Goal: Information Seeking & Learning: Learn about a topic

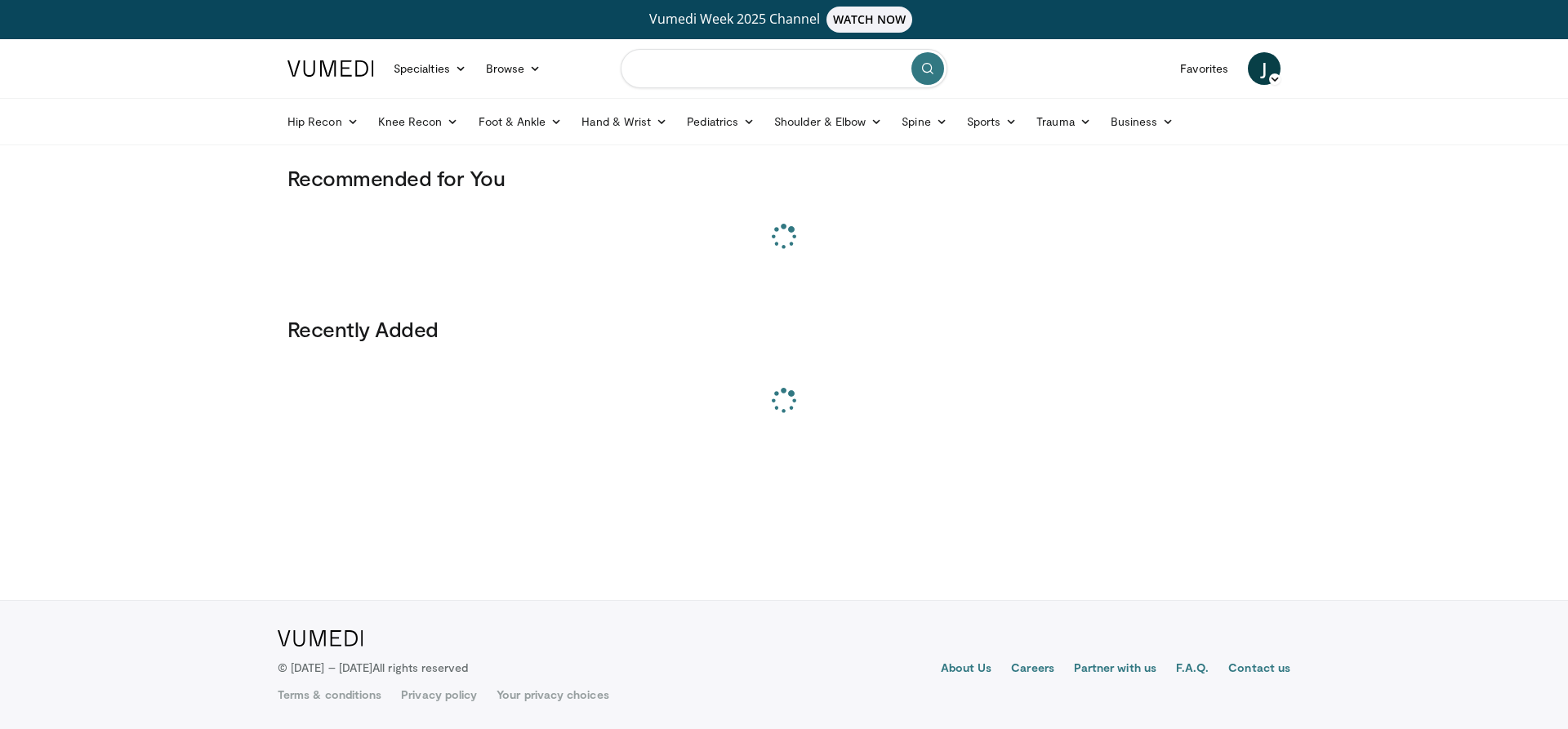
click at [760, 71] on input "Search topics, interventions" at bounding box center [783, 68] width 326 height 39
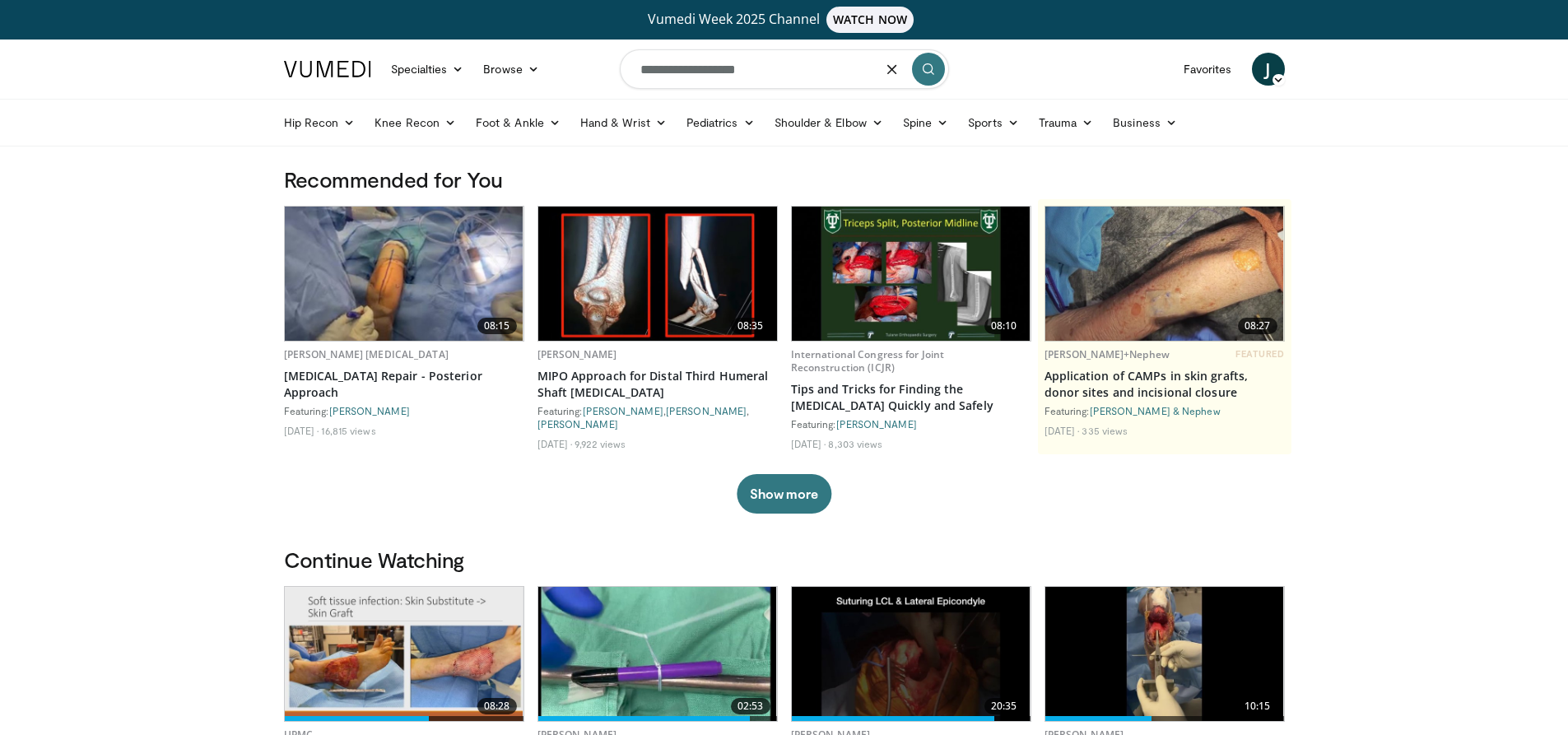
type input "**********"
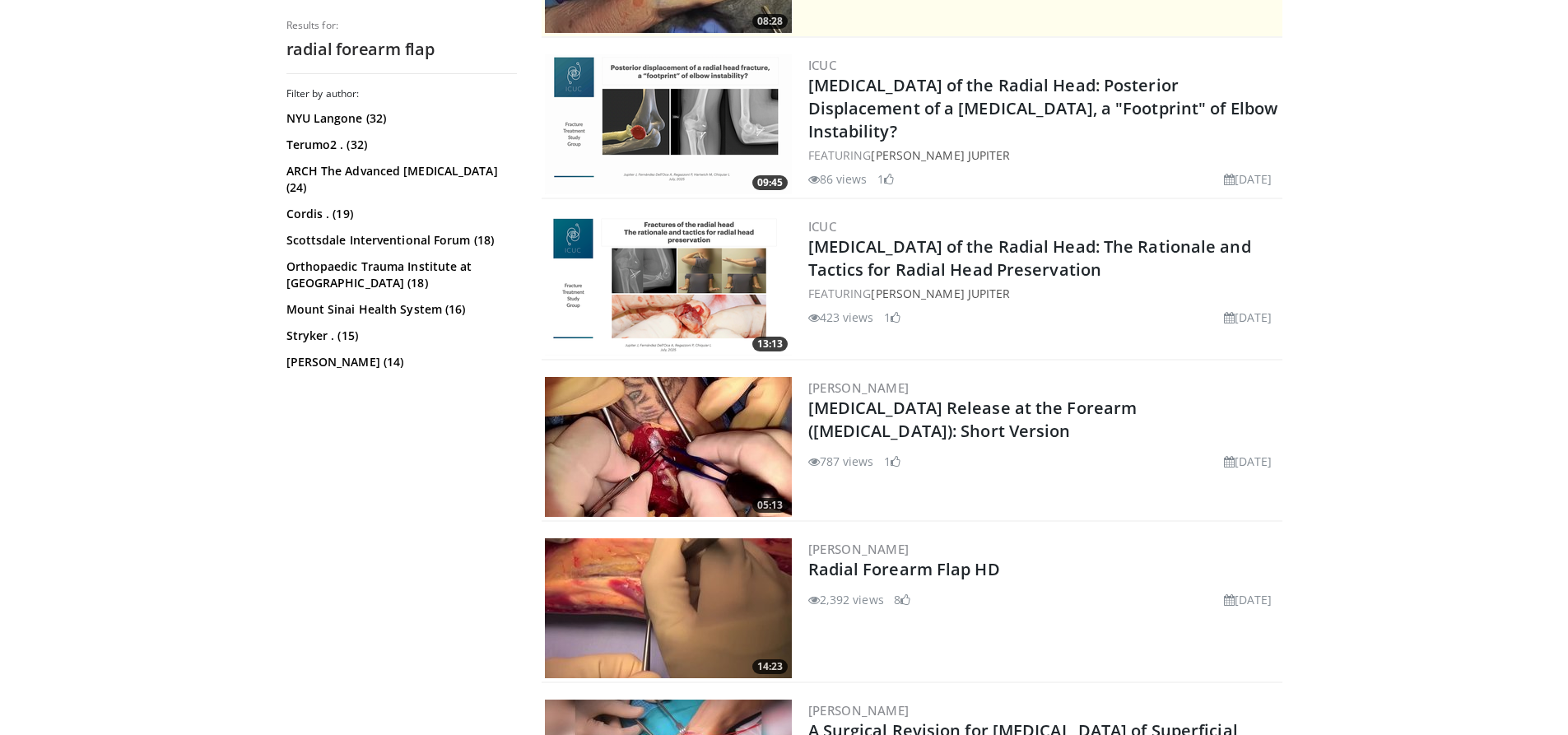
scroll to position [659, 0]
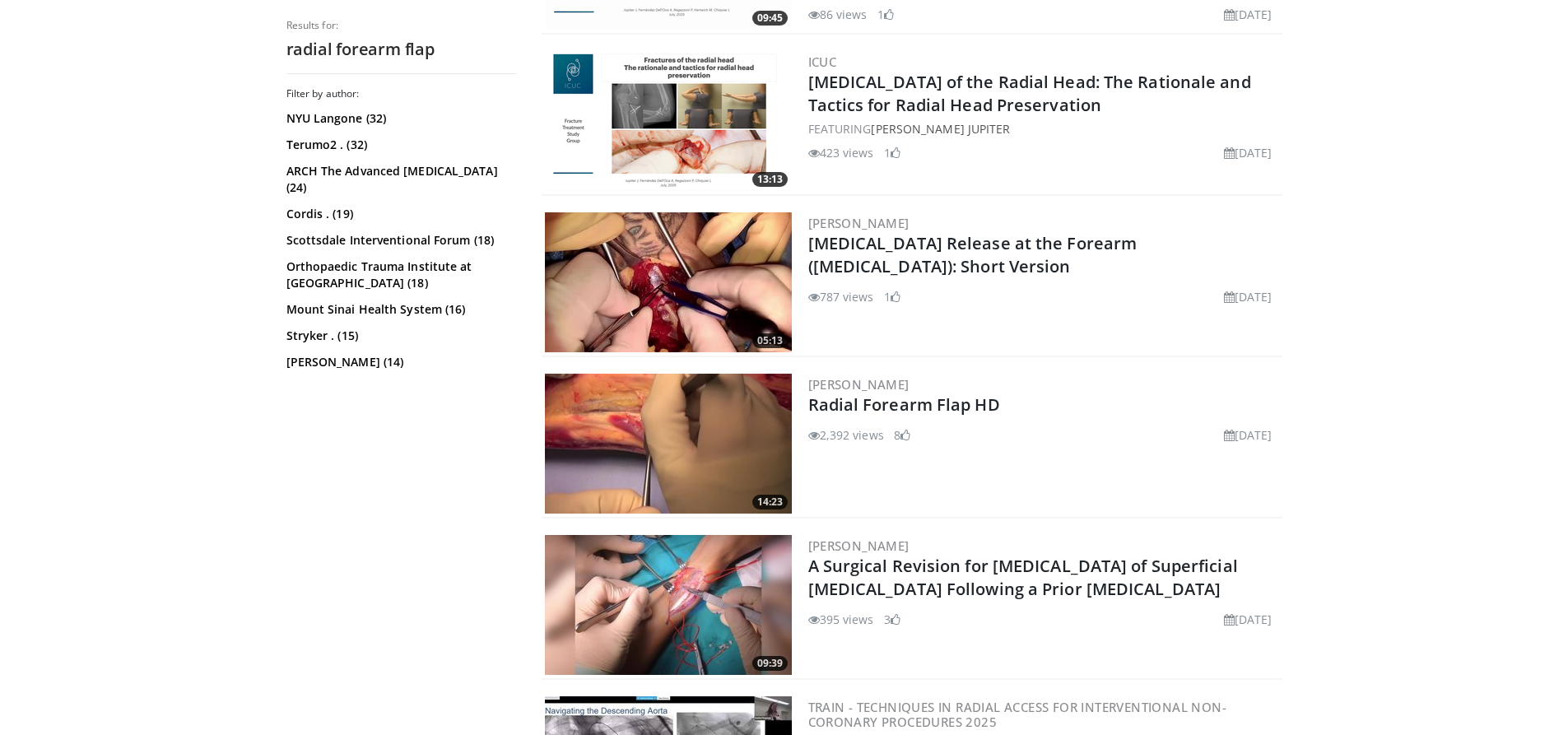
click at [724, 441] on img at bounding box center [669, 443] width 247 height 140
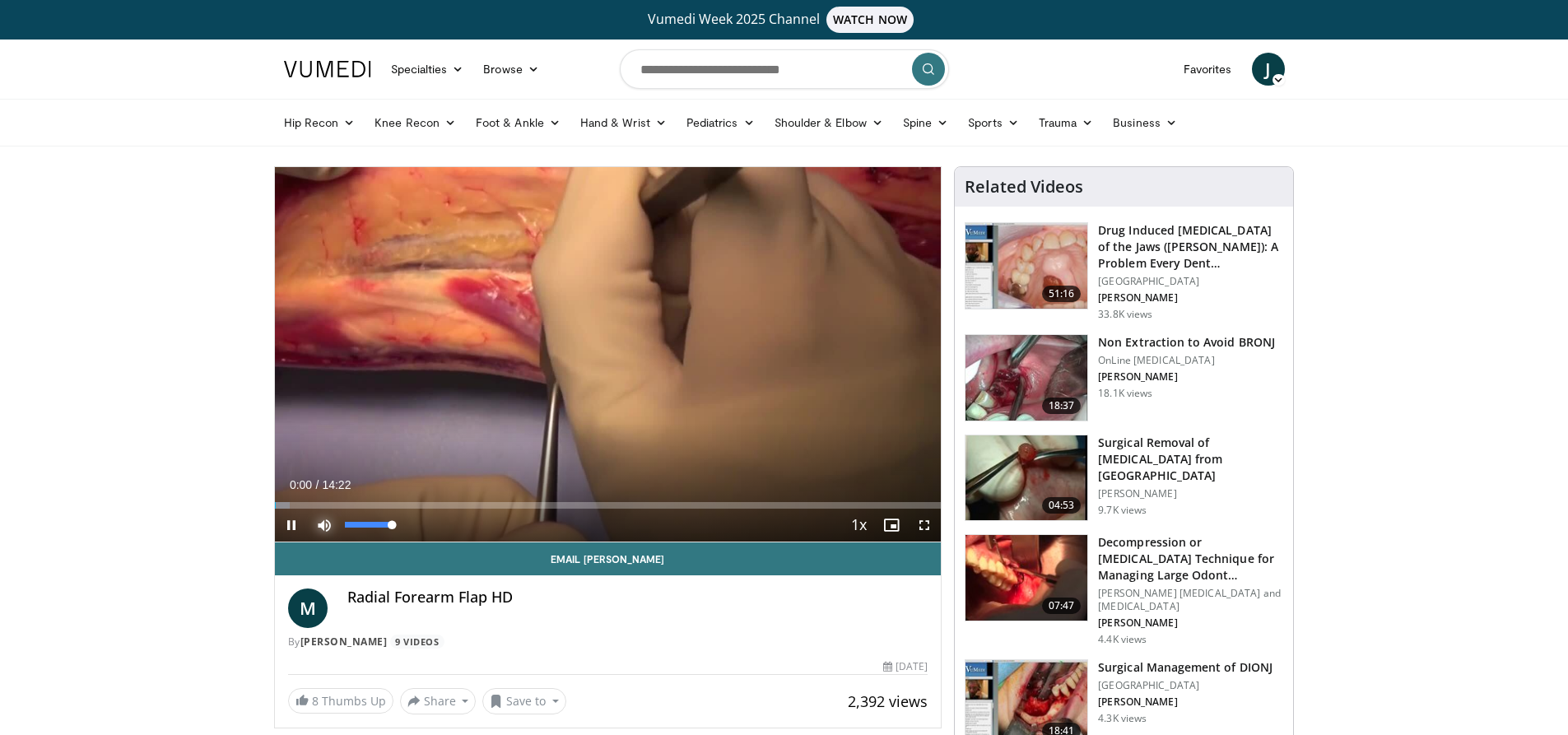
click at [326, 522] on span "Video Player" at bounding box center [324, 525] width 33 height 33
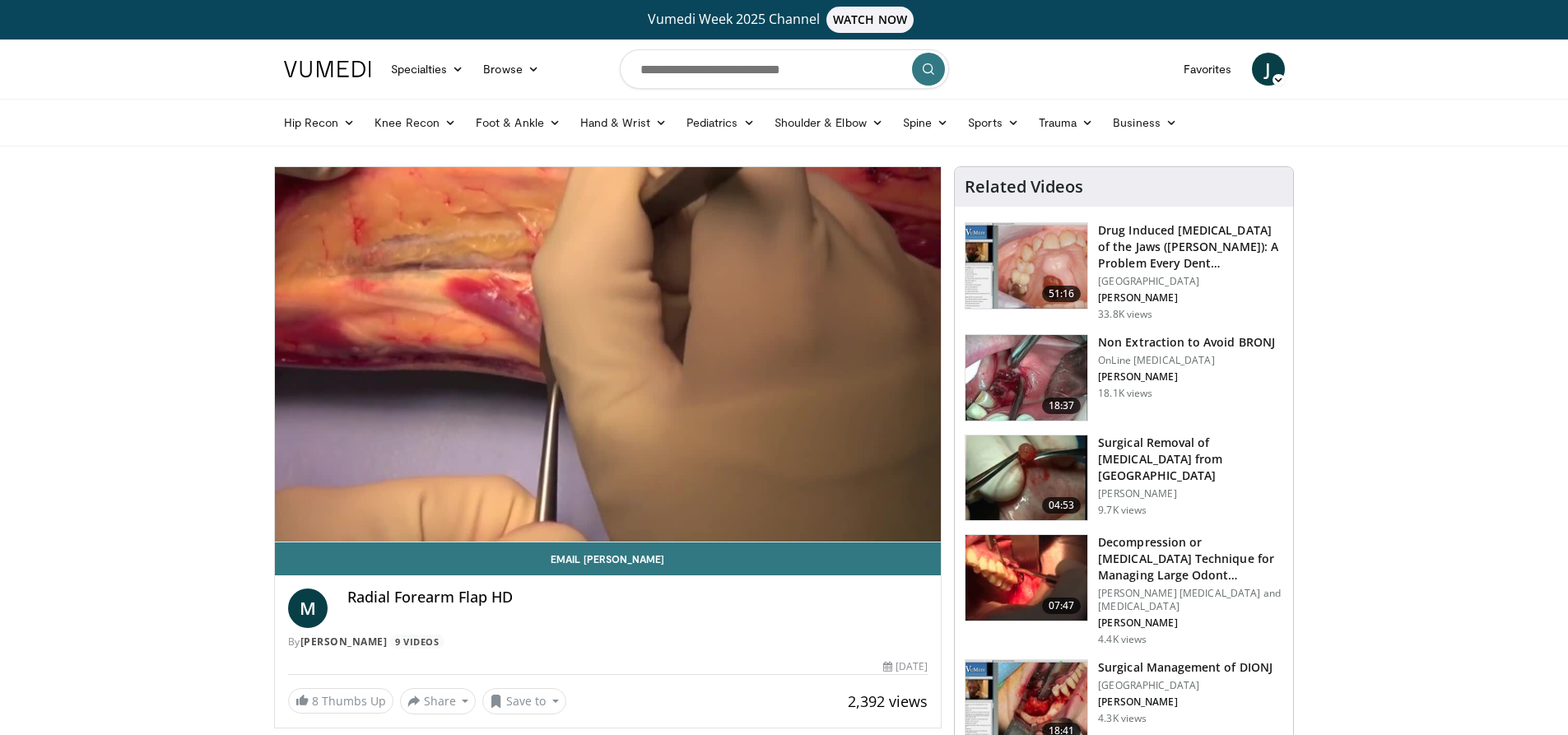
click at [326, 522] on video-js "**********" at bounding box center [608, 354] width 667 height 375
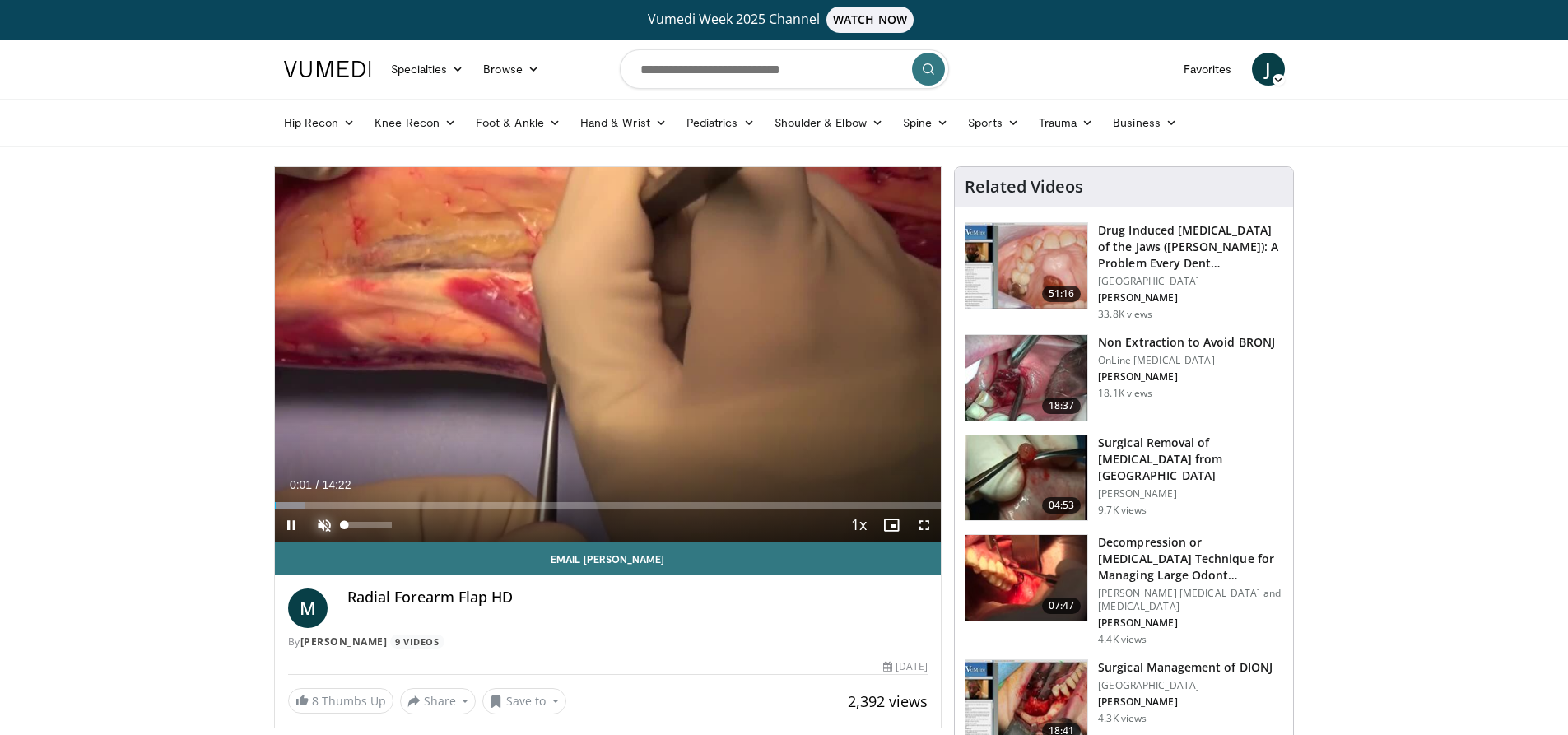
click at [322, 525] on span "Video Player" at bounding box center [324, 525] width 33 height 33
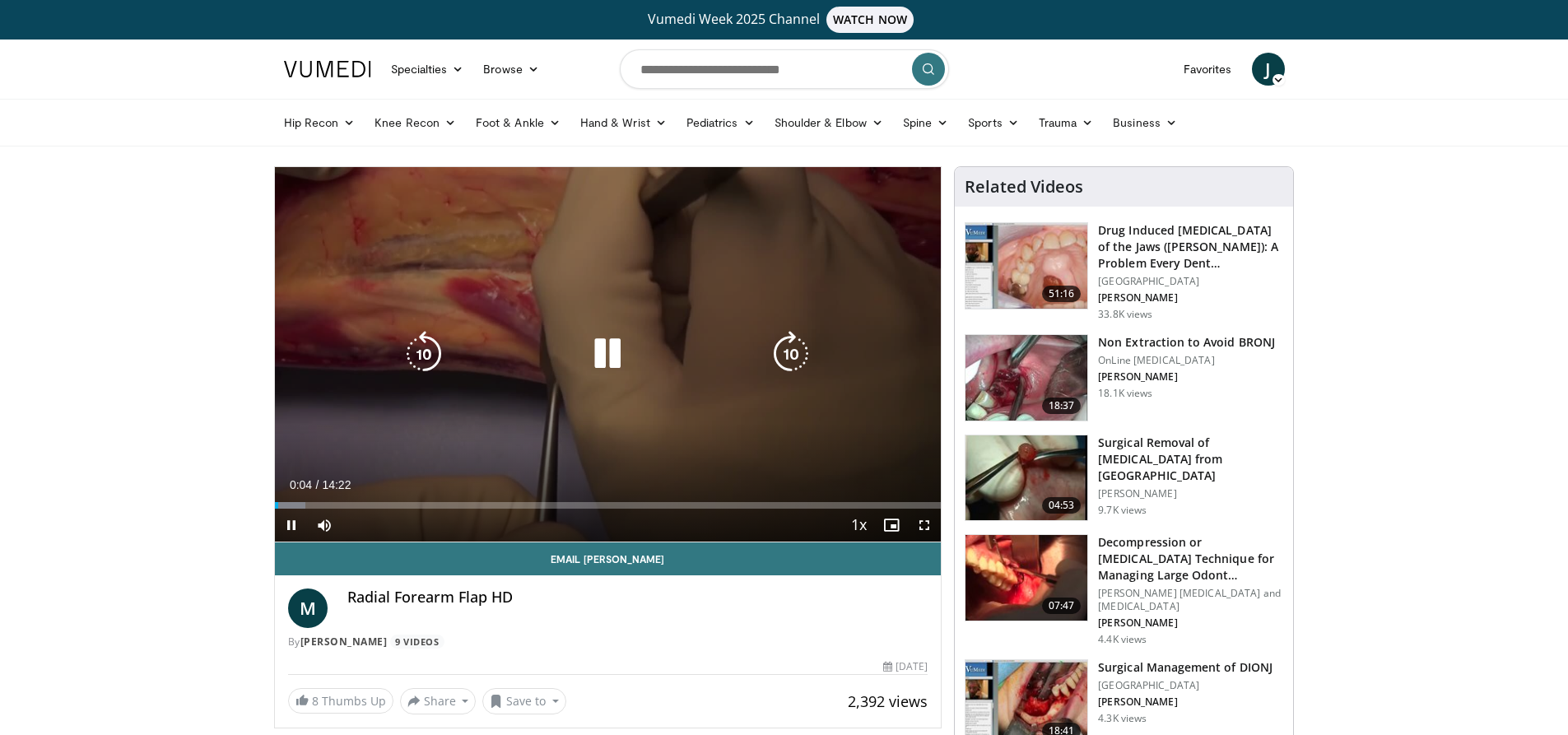
click at [688, 365] on div "Video Player" at bounding box center [607, 354] width 400 height 33
click at [602, 348] on icon "Video Player" at bounding box center [608, 354] width 46 height 46
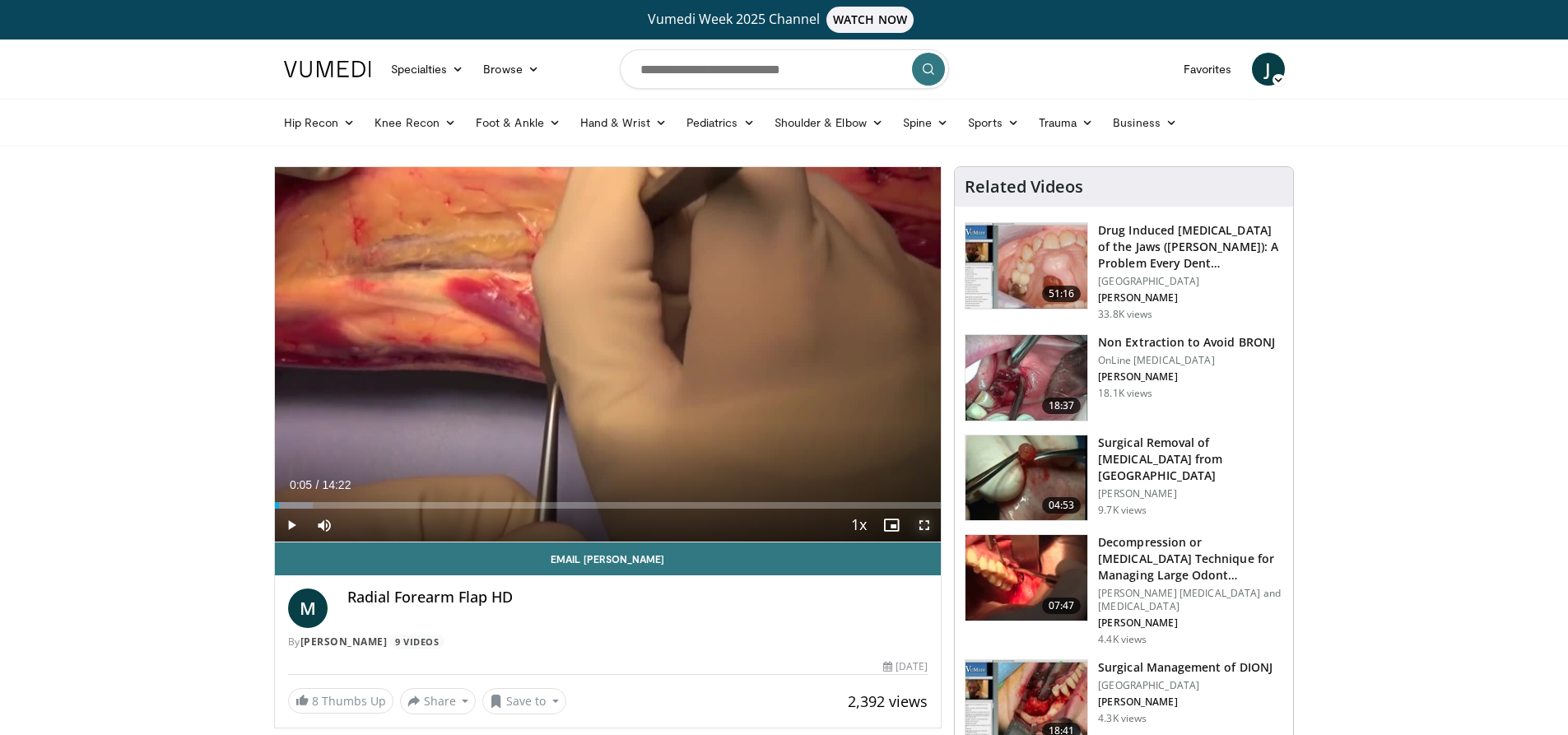
click at [927, 527] on span "Video Player" at bounding box center [924, 525] width 33 height 33
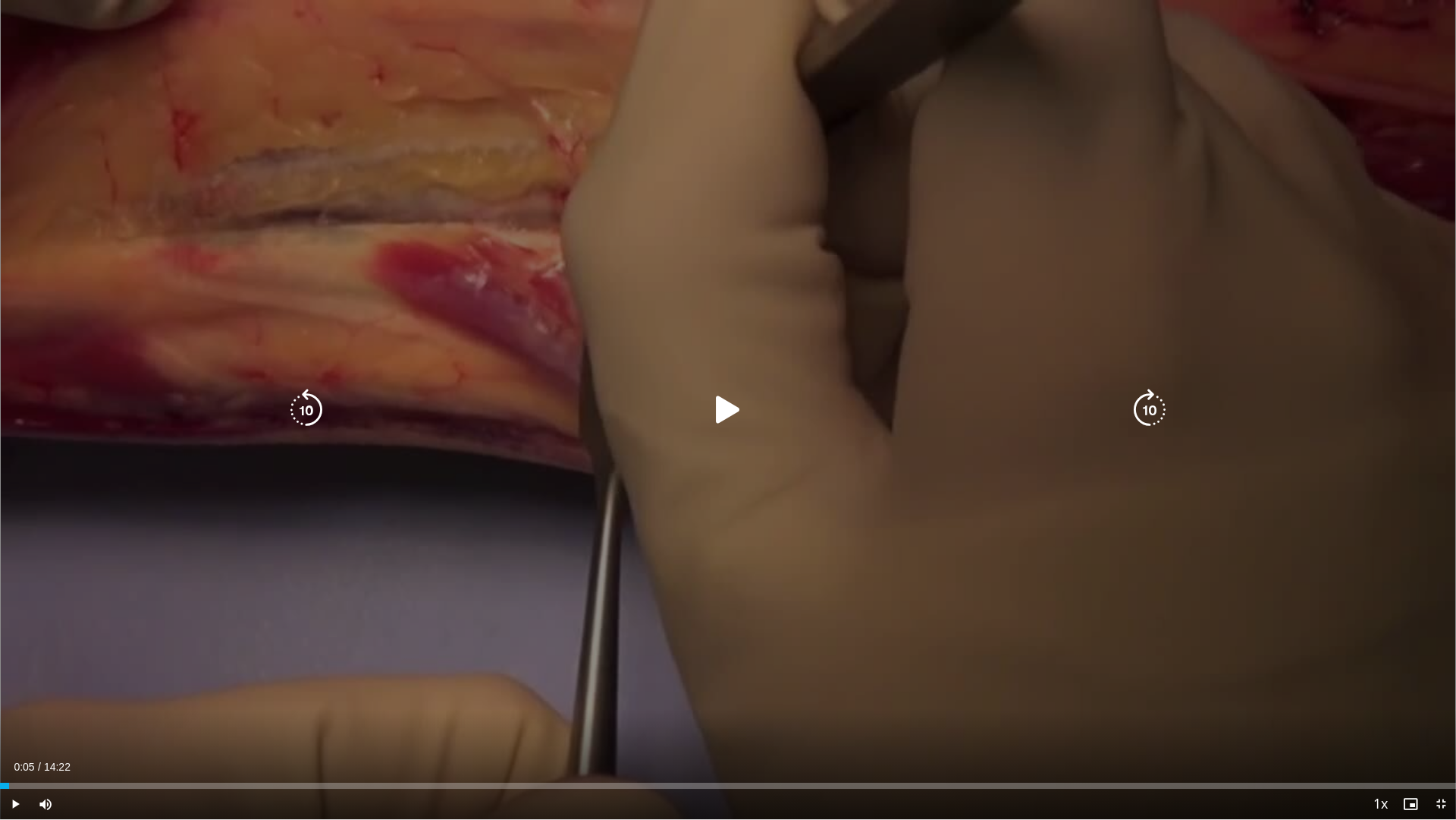
click at [722, 408] on icon "Video Player" at bounding box center [728, 410] width 43 height 43
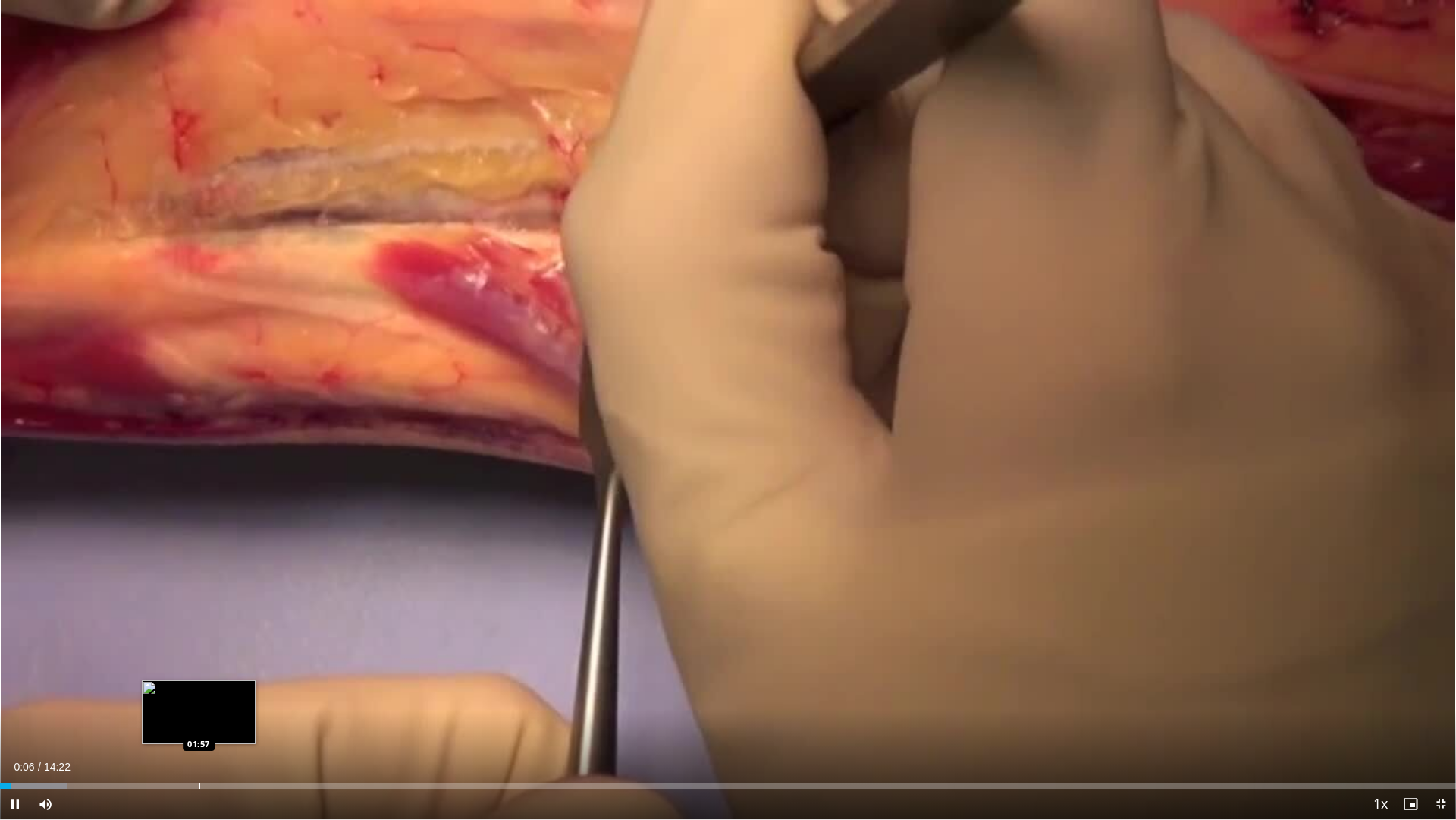
click at [199, 677] on div "Loaded : 4.64% 00:06 01:57" at bounding box center [728, 781] width 1456 height 14
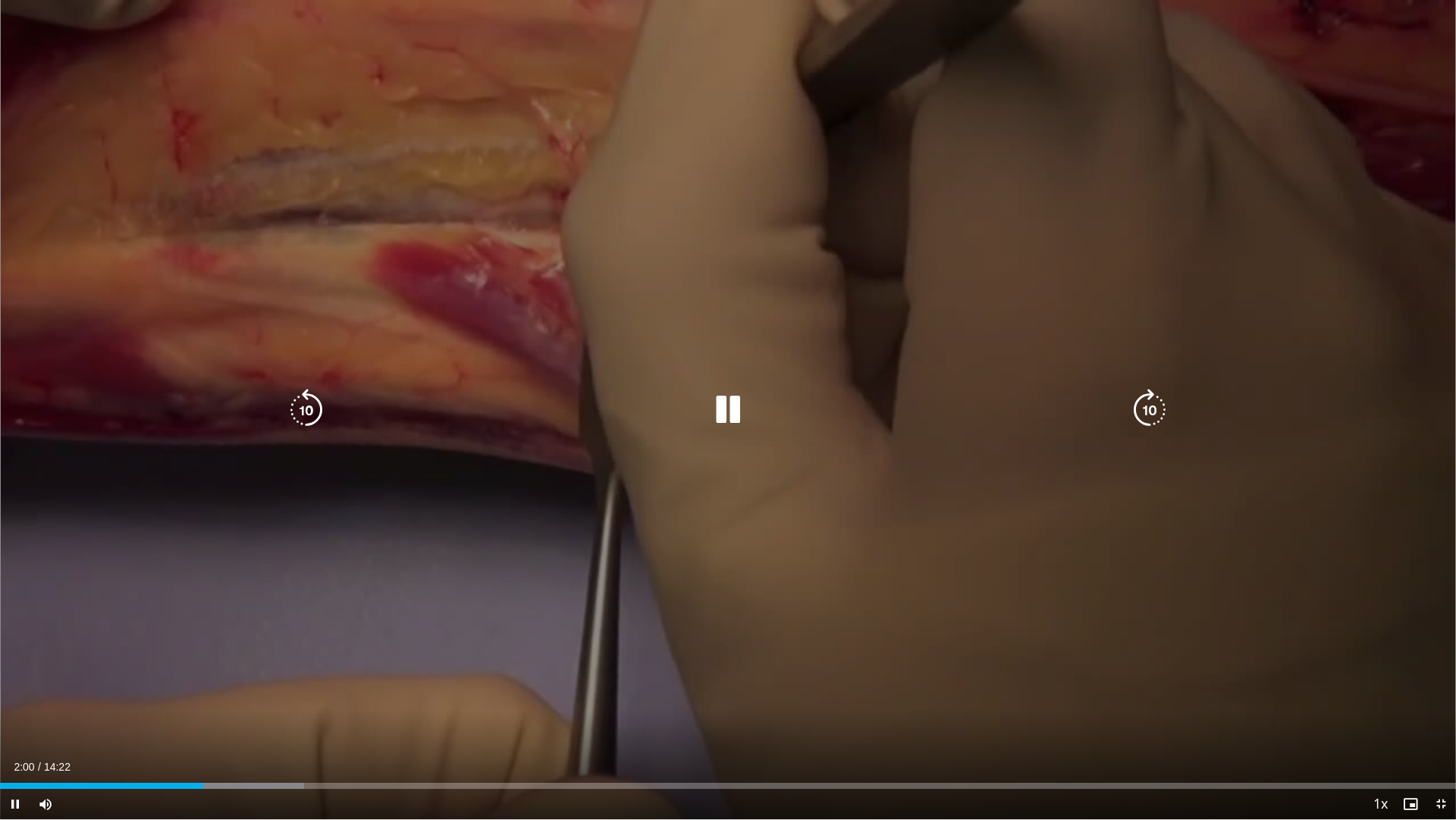
click at [726, 415] on icon "Video Player" at bounding box center [728, 410] width 43 height 43
click at [740, 406] on icon "Video Player" at bounding box center [728, 410] width 43 height 43
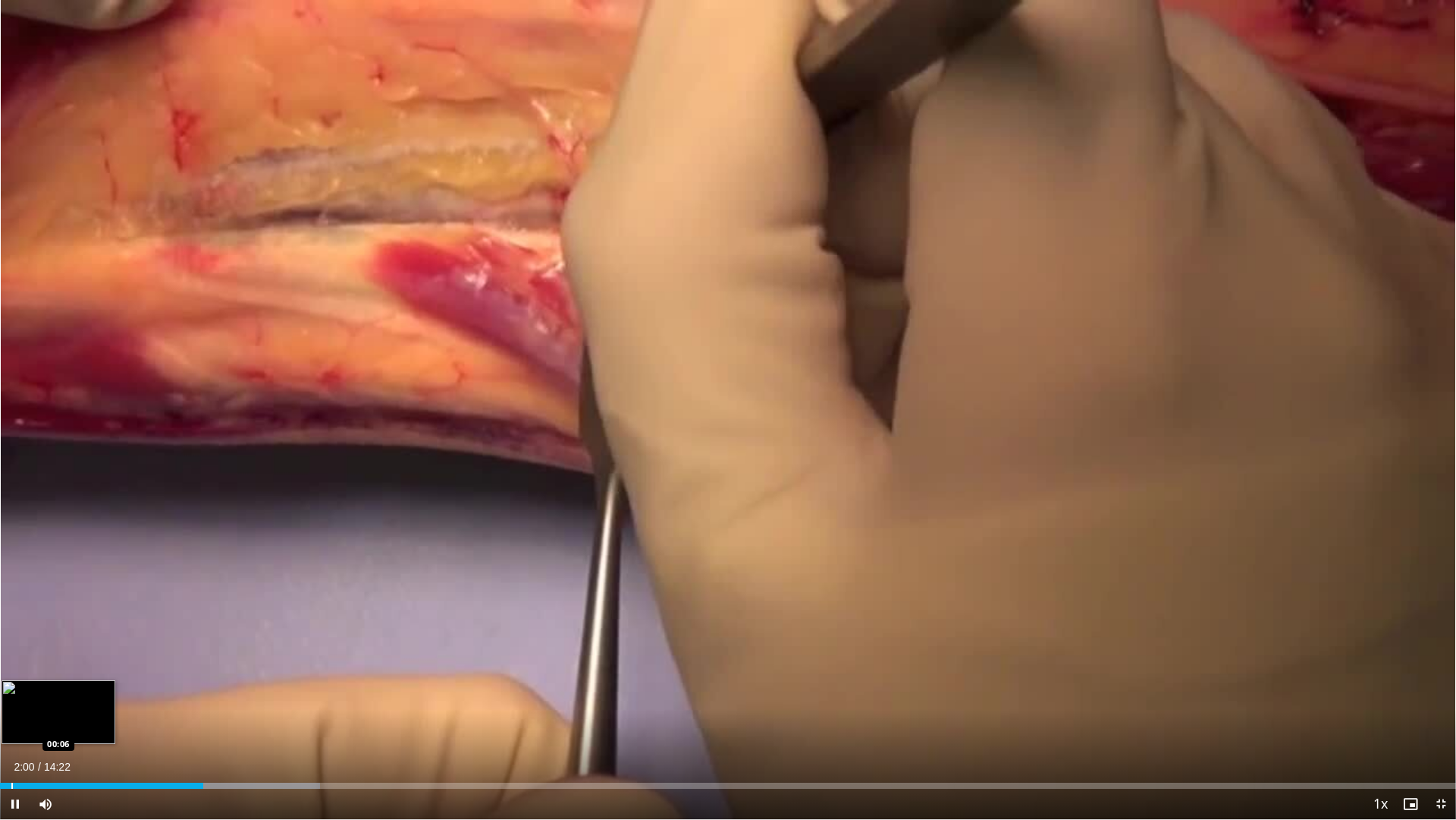
click at [13, 677] on div "Loaded : 21.99% 02:00 00:06" at bounding box center [728, 781] width 1456 height 14
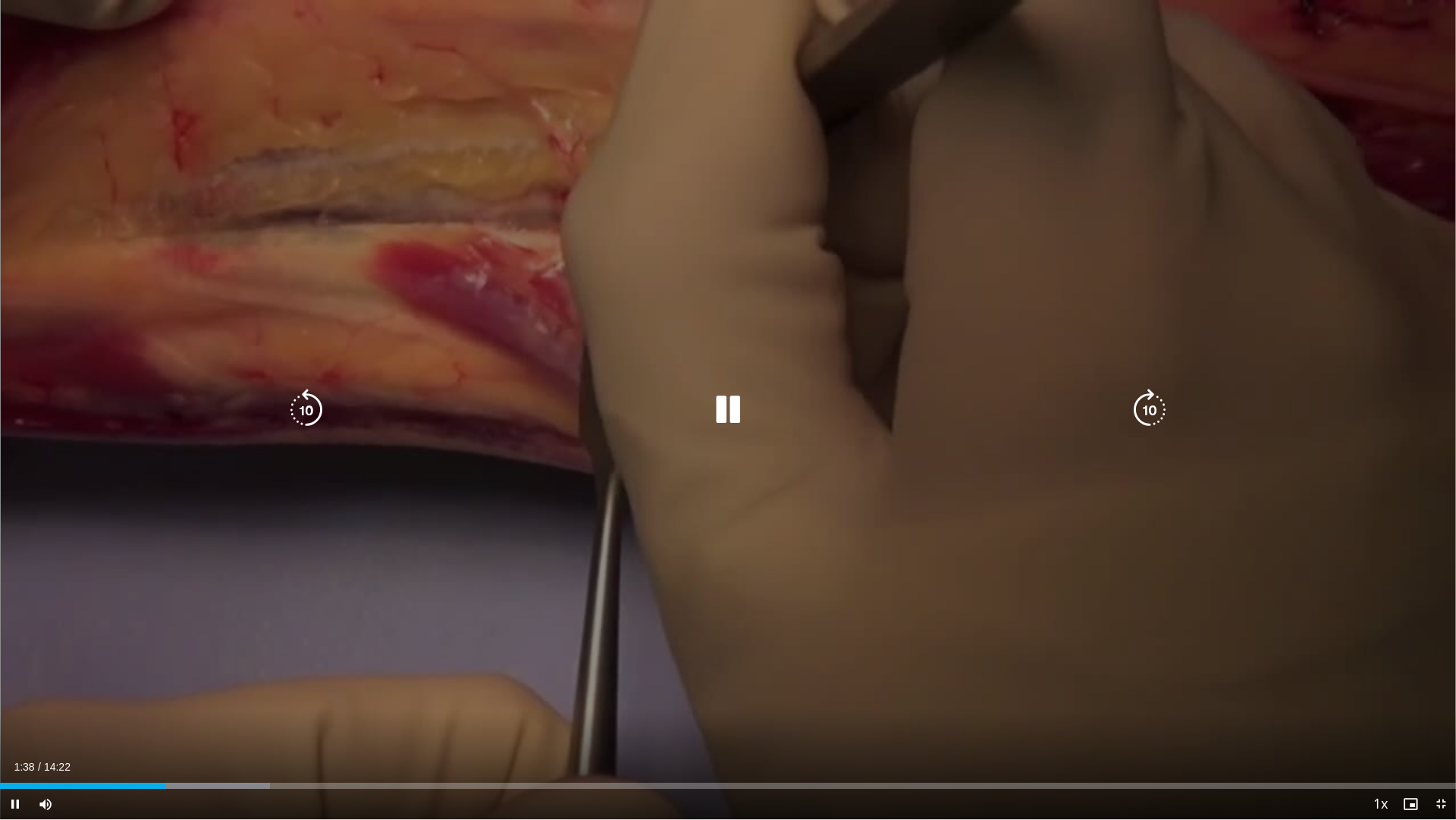
click at [1162, 509] on div "10 seconds Tap to unmute" at bounding box center [728, 409] width 1456 height 819
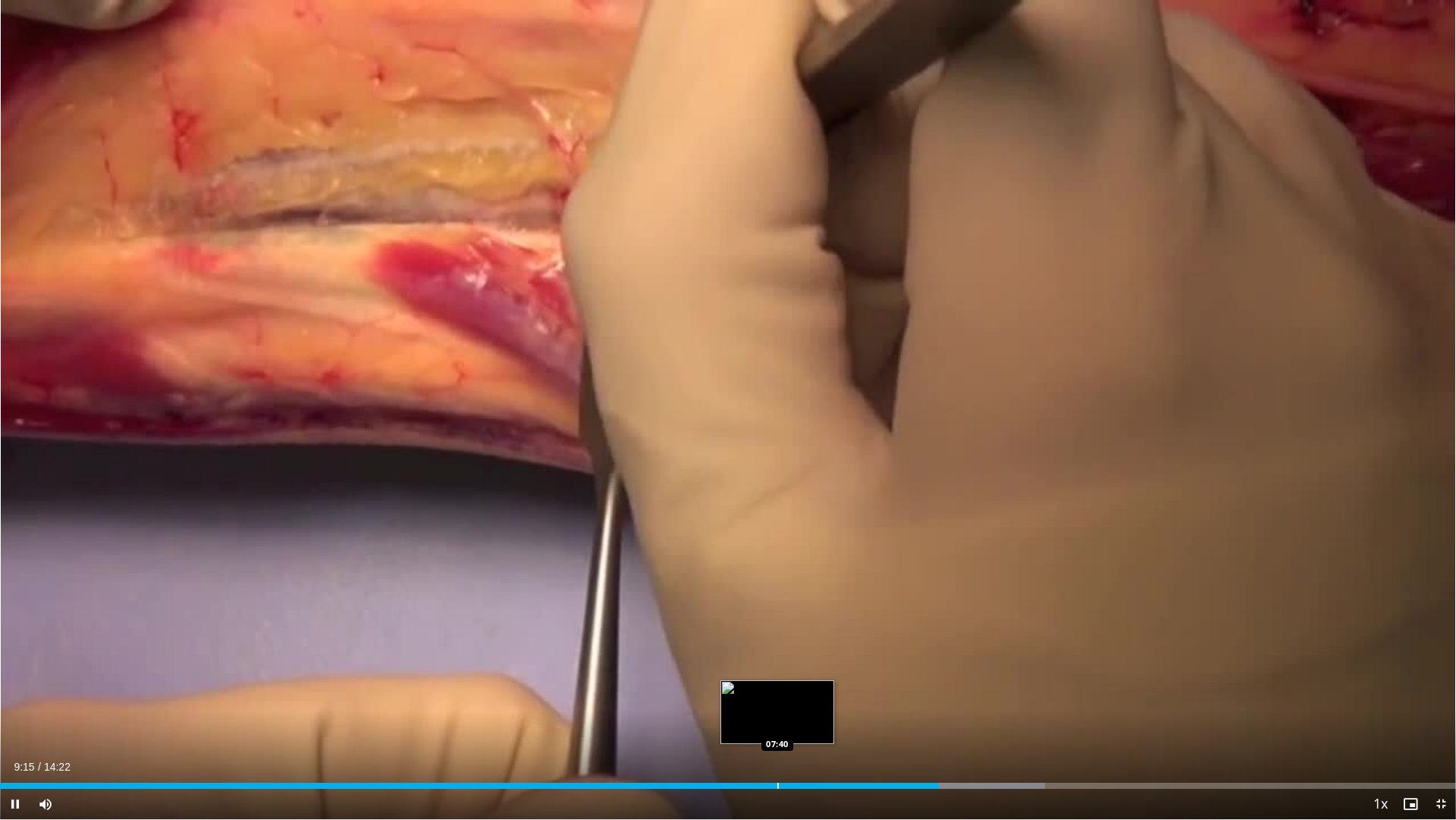
click at [778, 677] on div "Progress Bar" at bounding box center [779, 785] width 2 height 6
click at [814, 677] on div "Loaded : 62.51% 07:50 08:01" at bounding box center [728, 781] width 1456 height 14
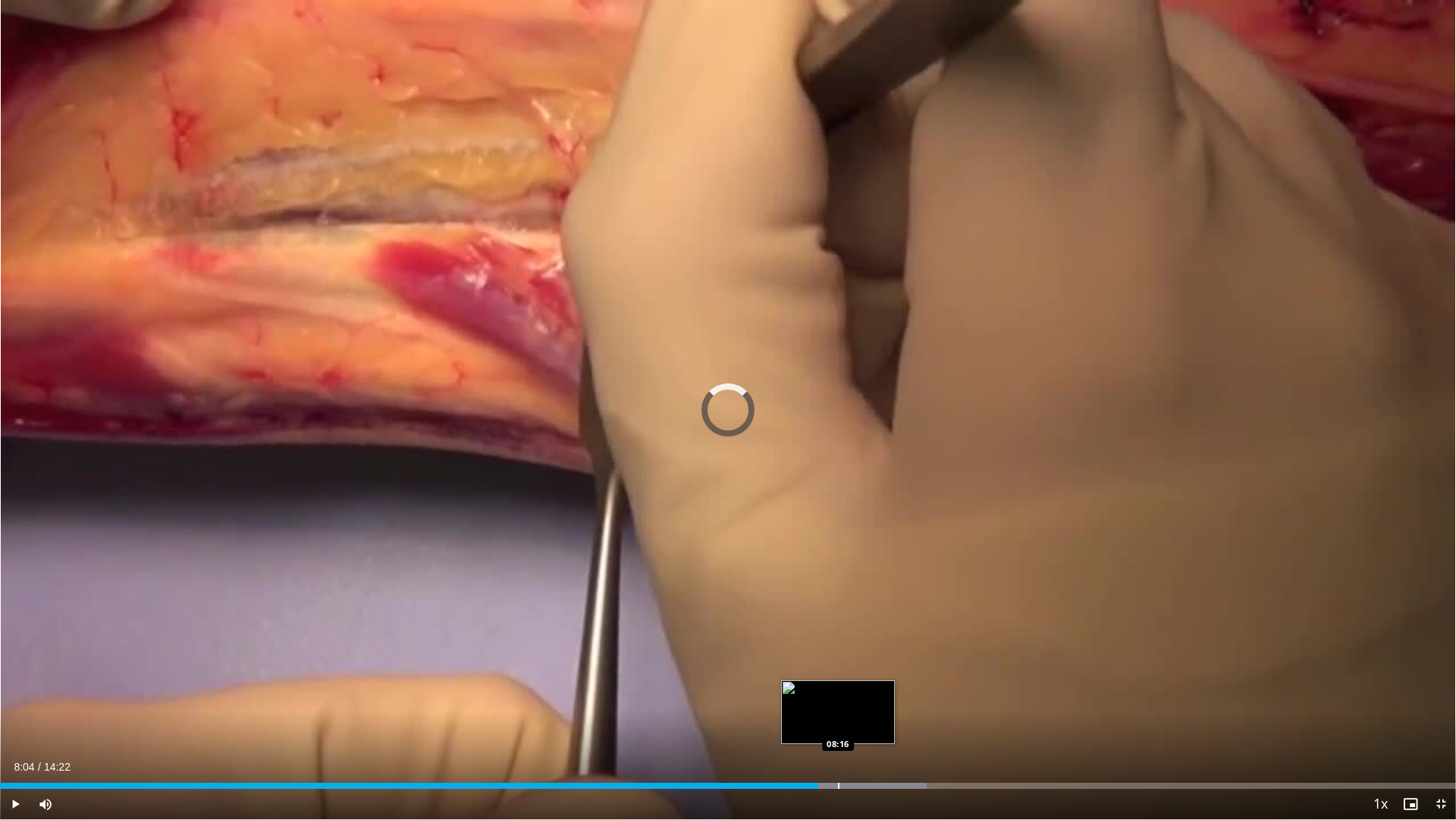
click at [837, 677] on div "Progress Bar" at bounding box center [852, 785] width 150 height 6
click at [854, 677] on div "Loaded : 64.83% 08:19 08:25" at bounding box center [728, 781] width 1456 height 14
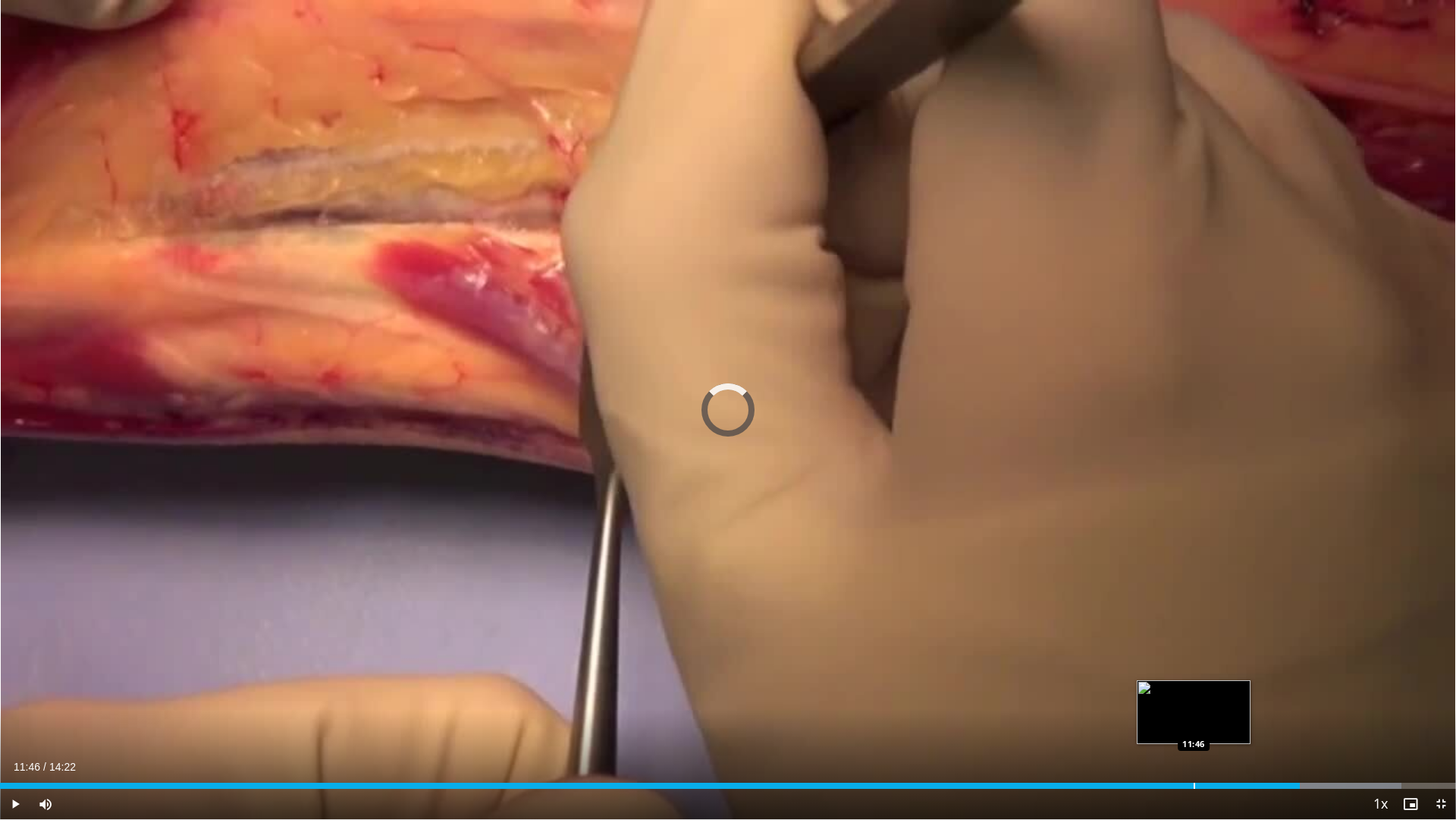
click at [1194, 677] on div "Loaded : 96.25% 12:49 11:46" at bounding box center [728, 781] width 1456 height 14
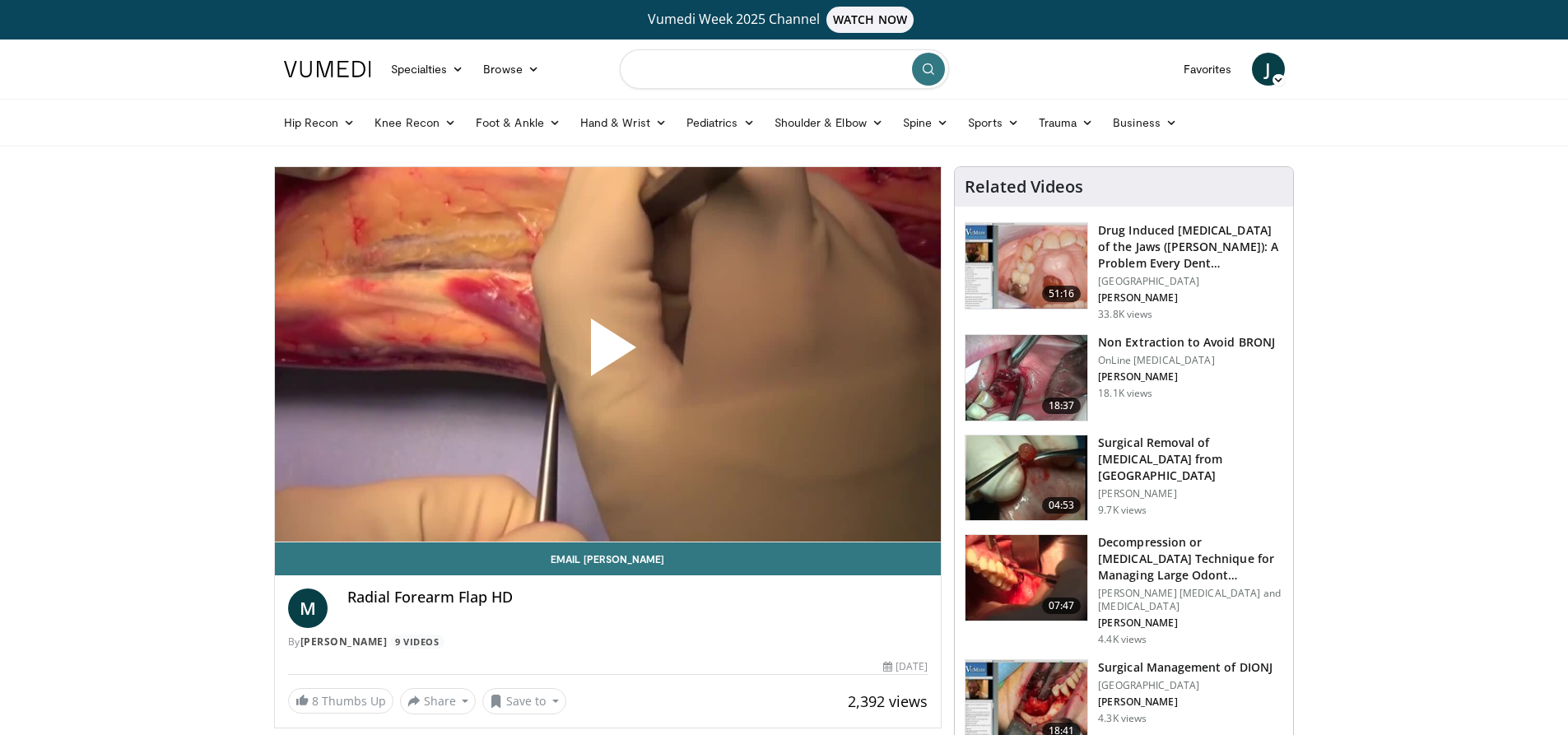
click at [822, 68] on input "Search topics, interventions" at bounding box center [784, 68] width 329 height 40
type input "**********"
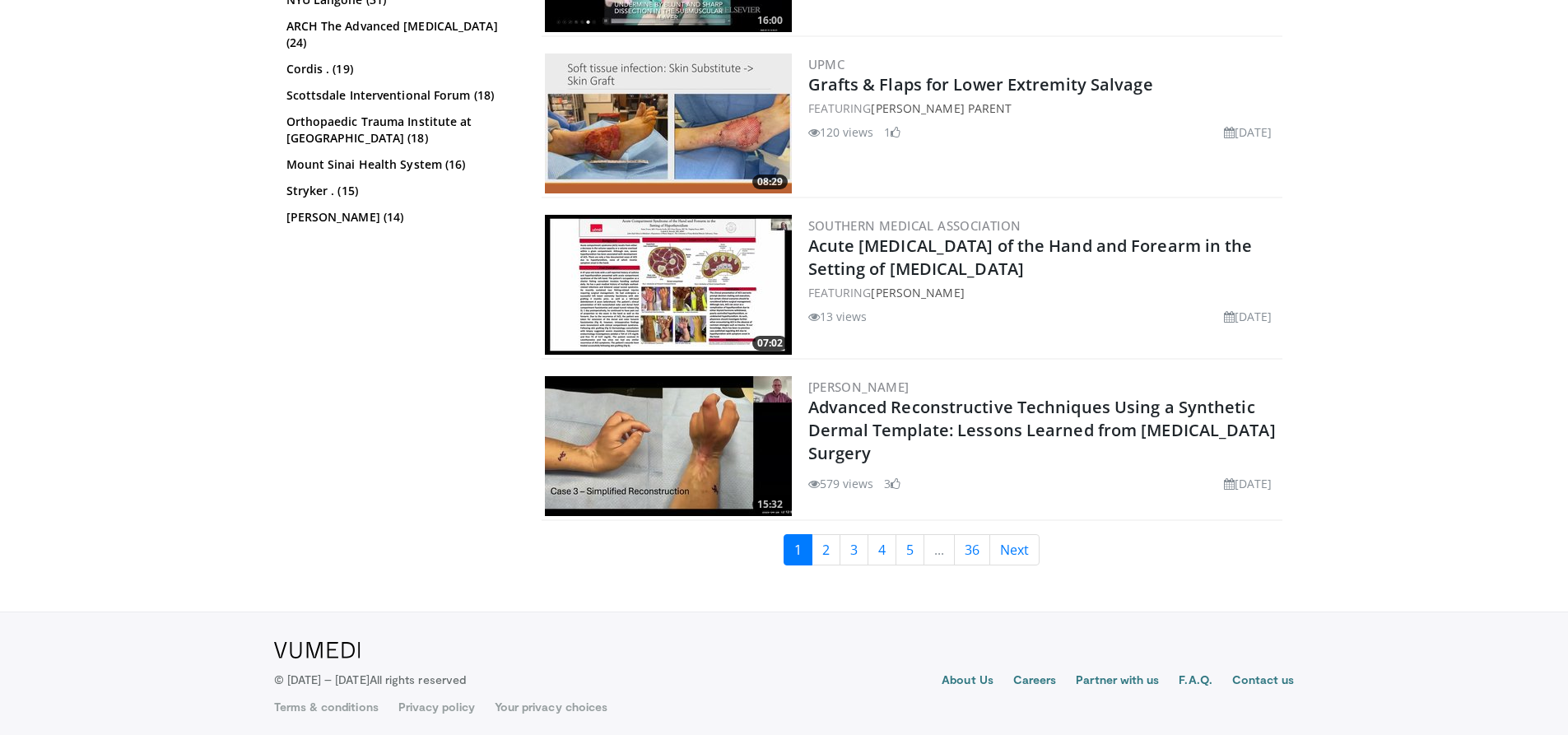
scroll to position [3889, 0]
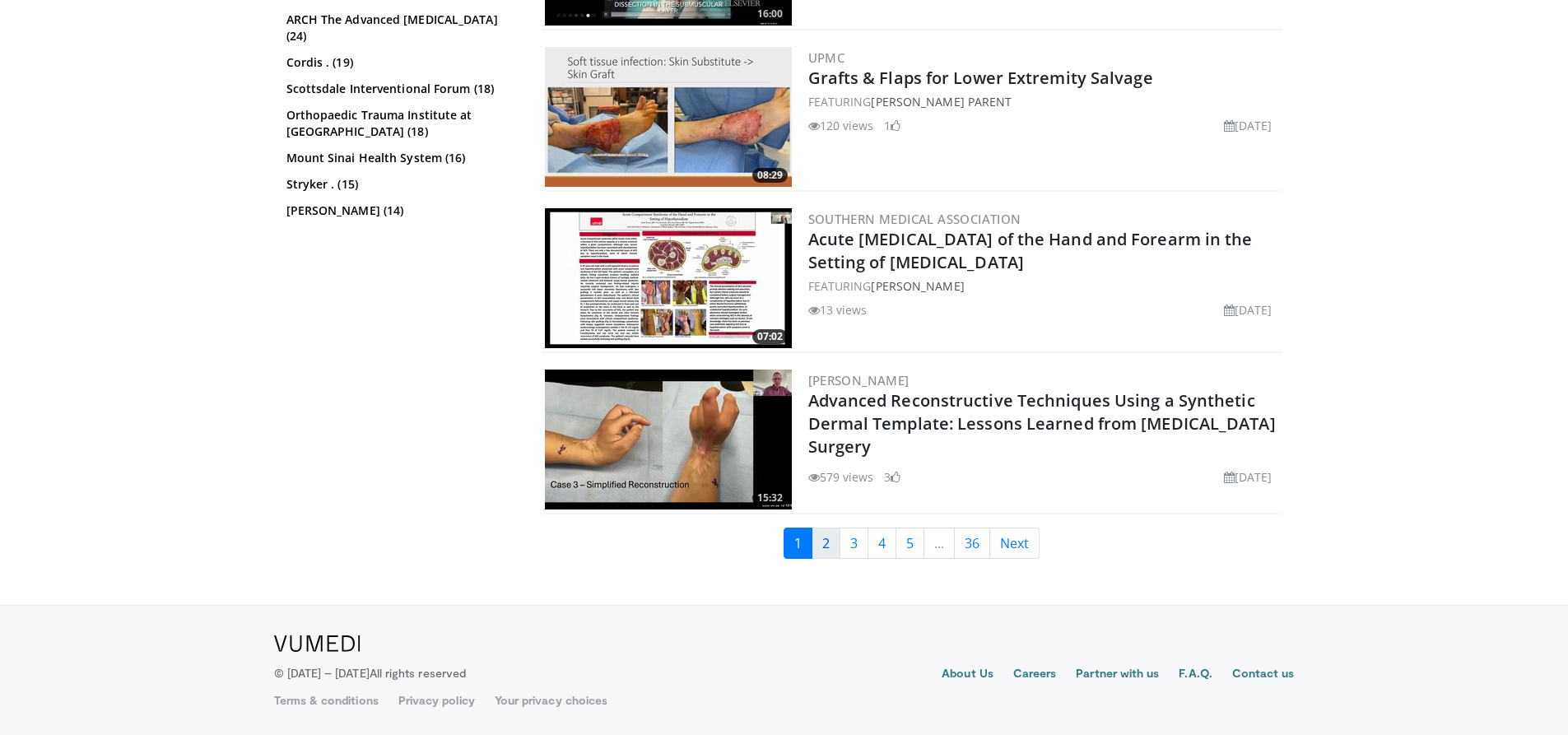
click at [832, 543] on link "2" at bounding box center [826, 543] width 29 height 31
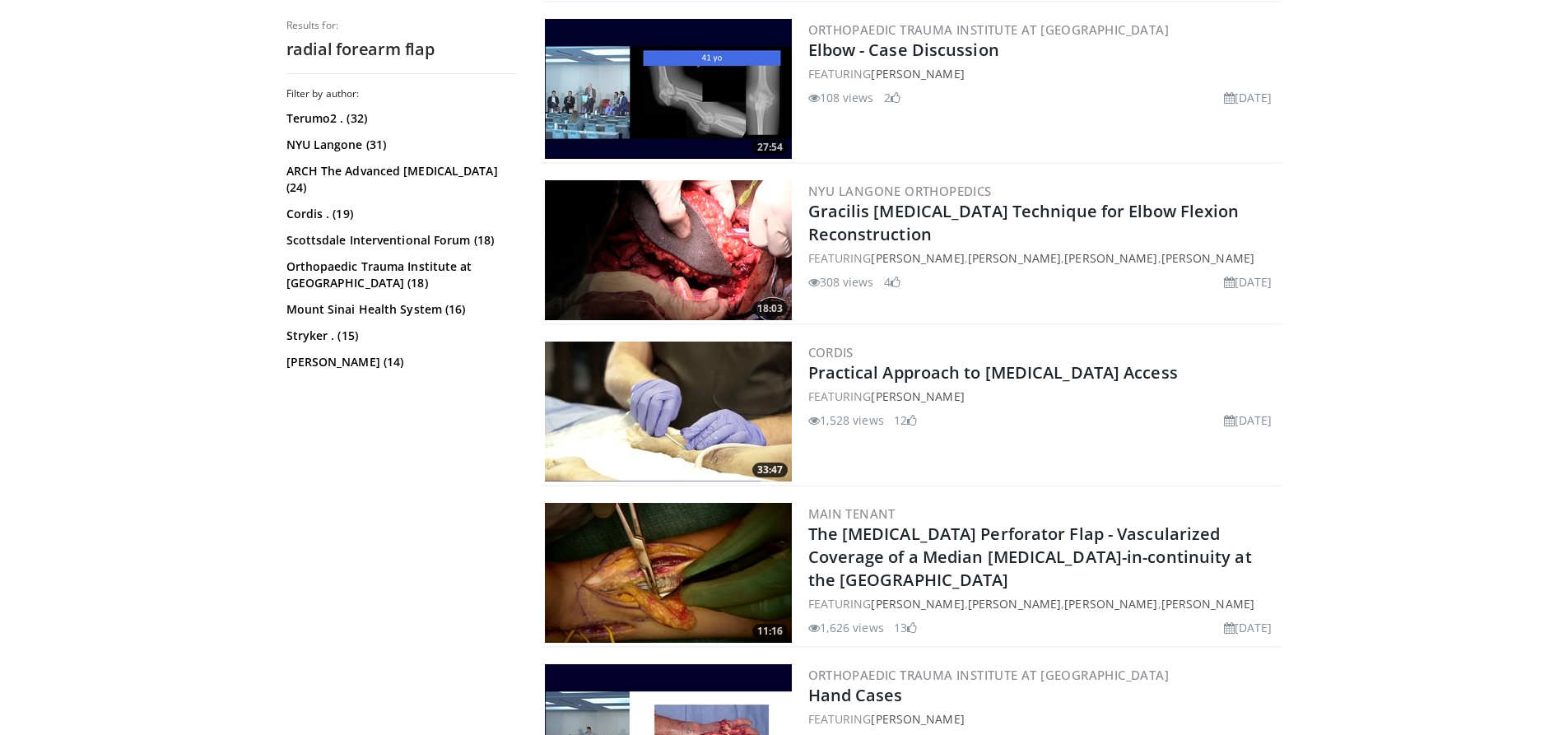
scroll to position [1070, 0]
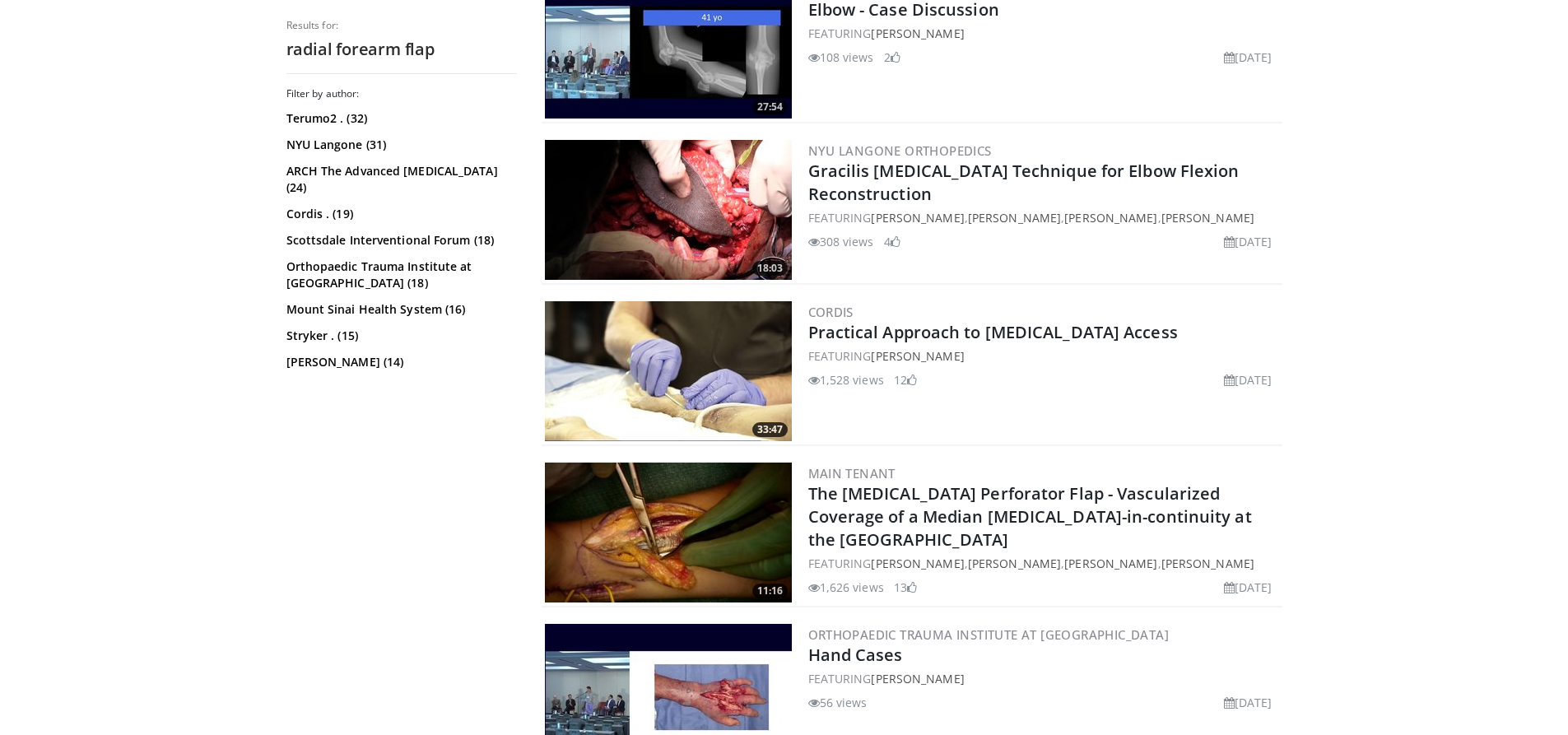
click at [1007, 488] on h2 "The [MEDICAL_DATA] Perforator Flap - Vascularized Coverage of a Median [MEDICAL…" at bounding box center [1044, 517] width 471 height 69
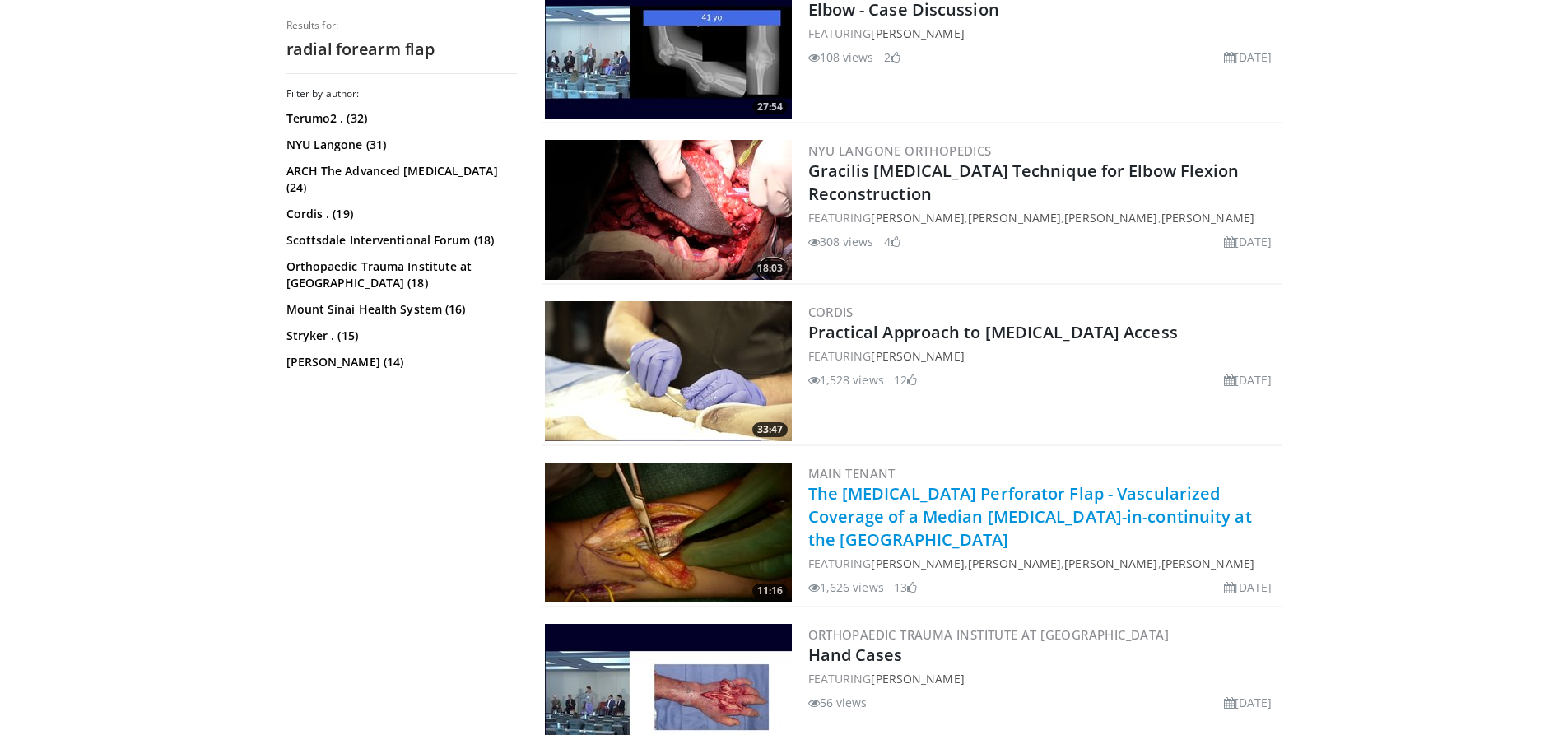
click at [1009, 482] on link "The [MEDICAL_DATA] Perforator Flap - Vascularized Coverage of a Median [MEDICAL…" at bounding box center [1031, 516] width 444 height 68
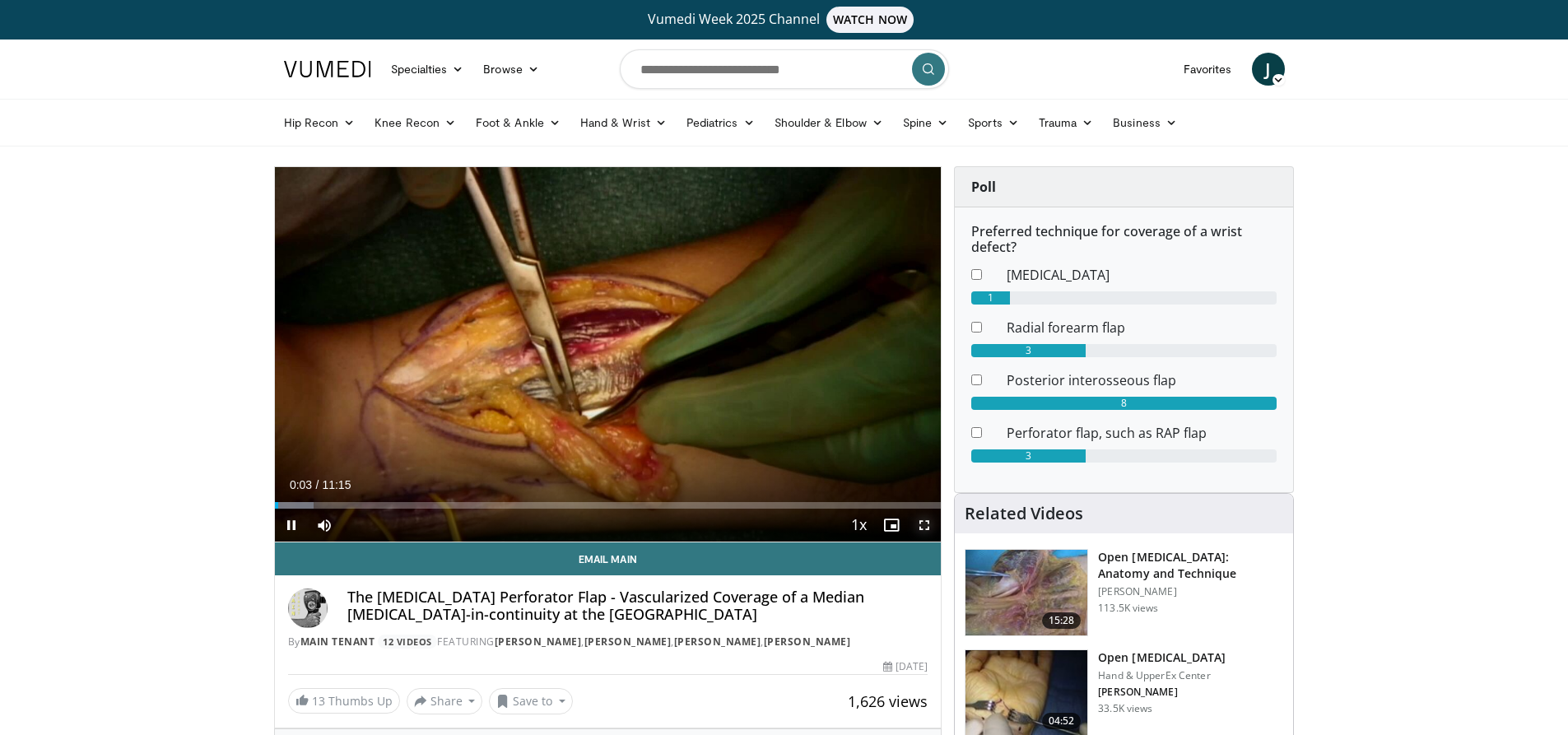
click at [922, 521] on span "Video Player" at bounding box center [924, 525] width 33 height 33
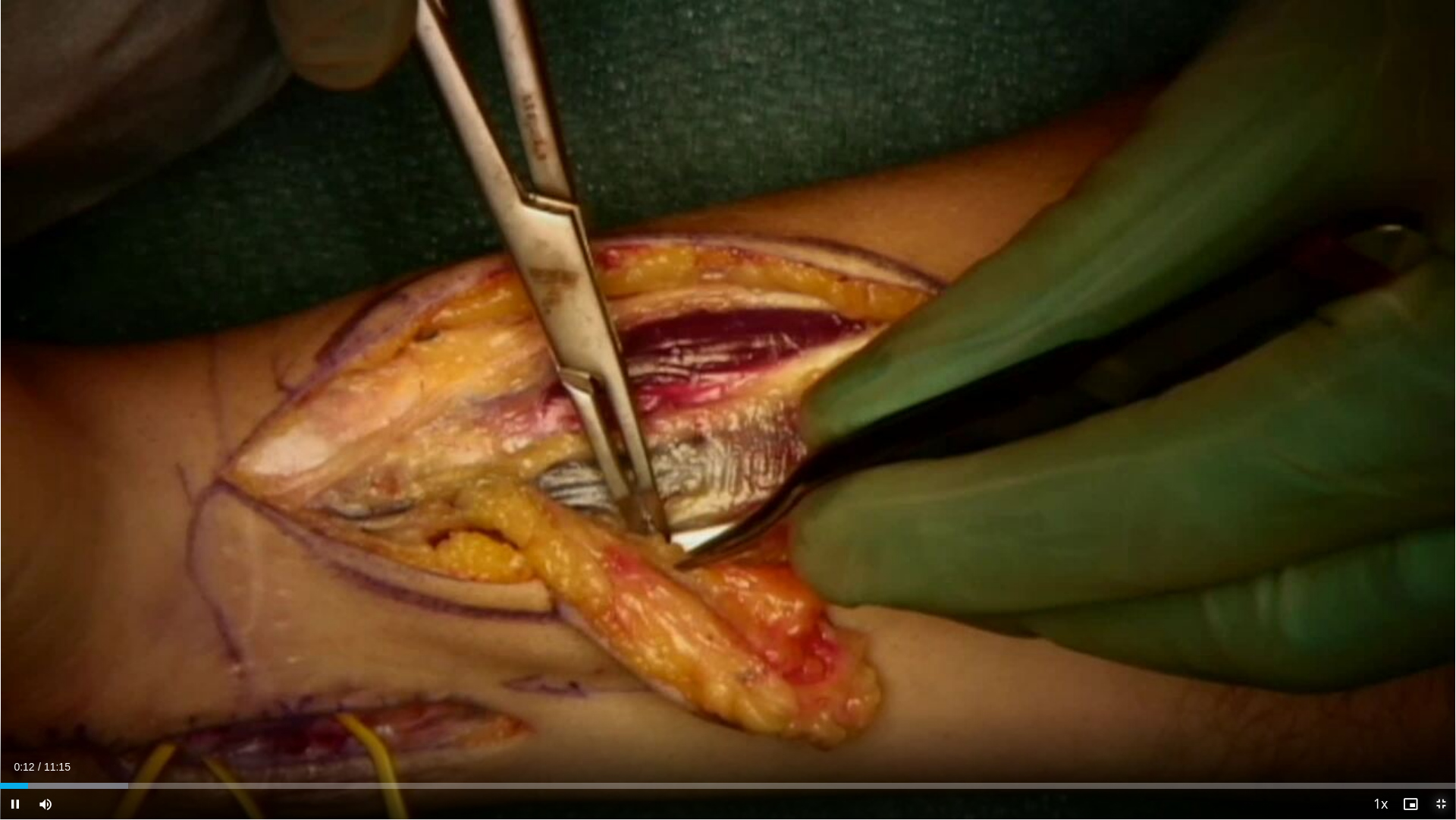
click at [1440, 677] on span "Video Player" at bounding box center [1441, 804] width 30 height 30
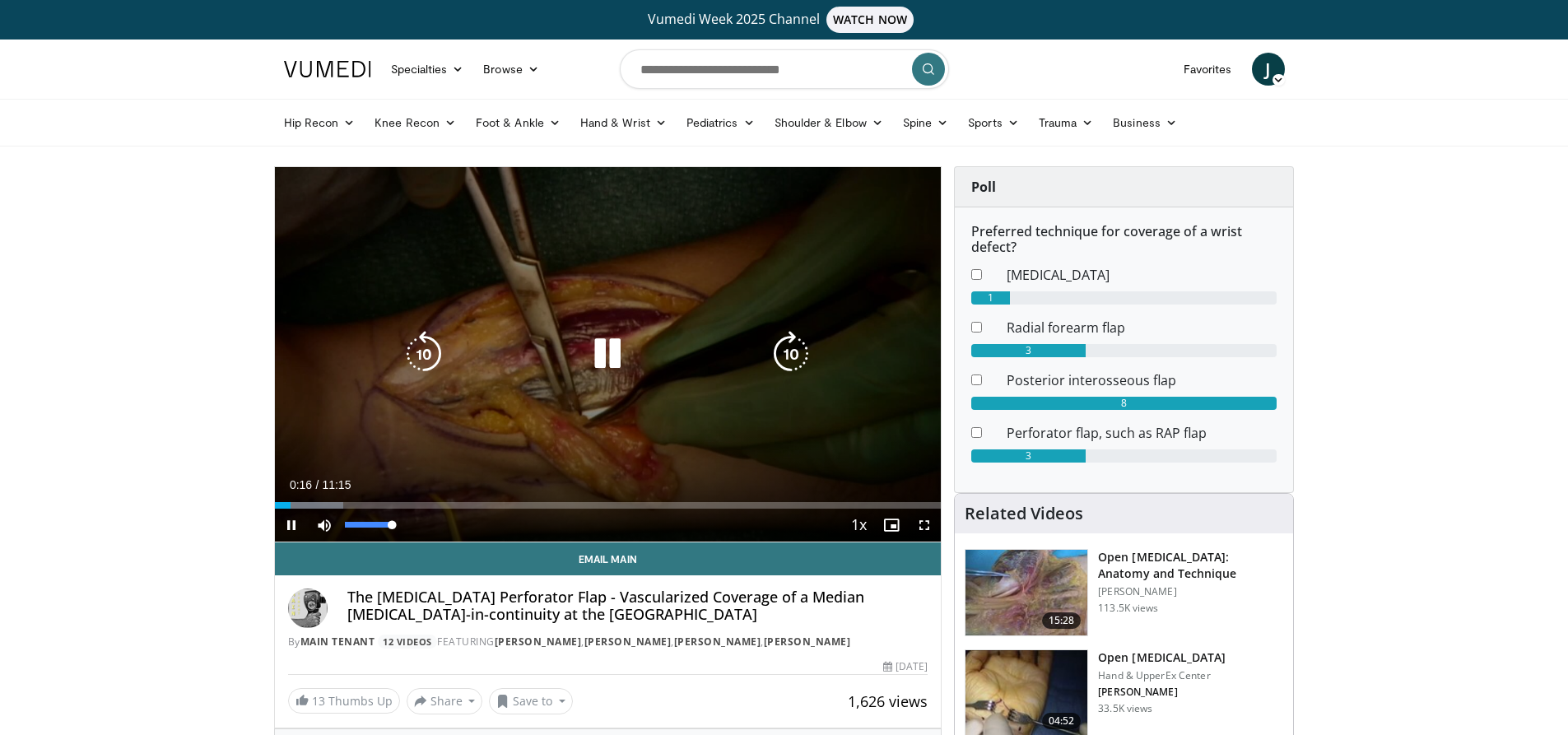
drag, startPoint x: 394, startPoint y: 527, endPoint x: 492, endPoint y: 540, distance: 98.9
click at [464, 531] on div "Current Time 0:16 / Duration 11:15 Pause Skip Backward Skip Forward Mute 100% L…" at bounding box center [608, 525] width 667 height 33
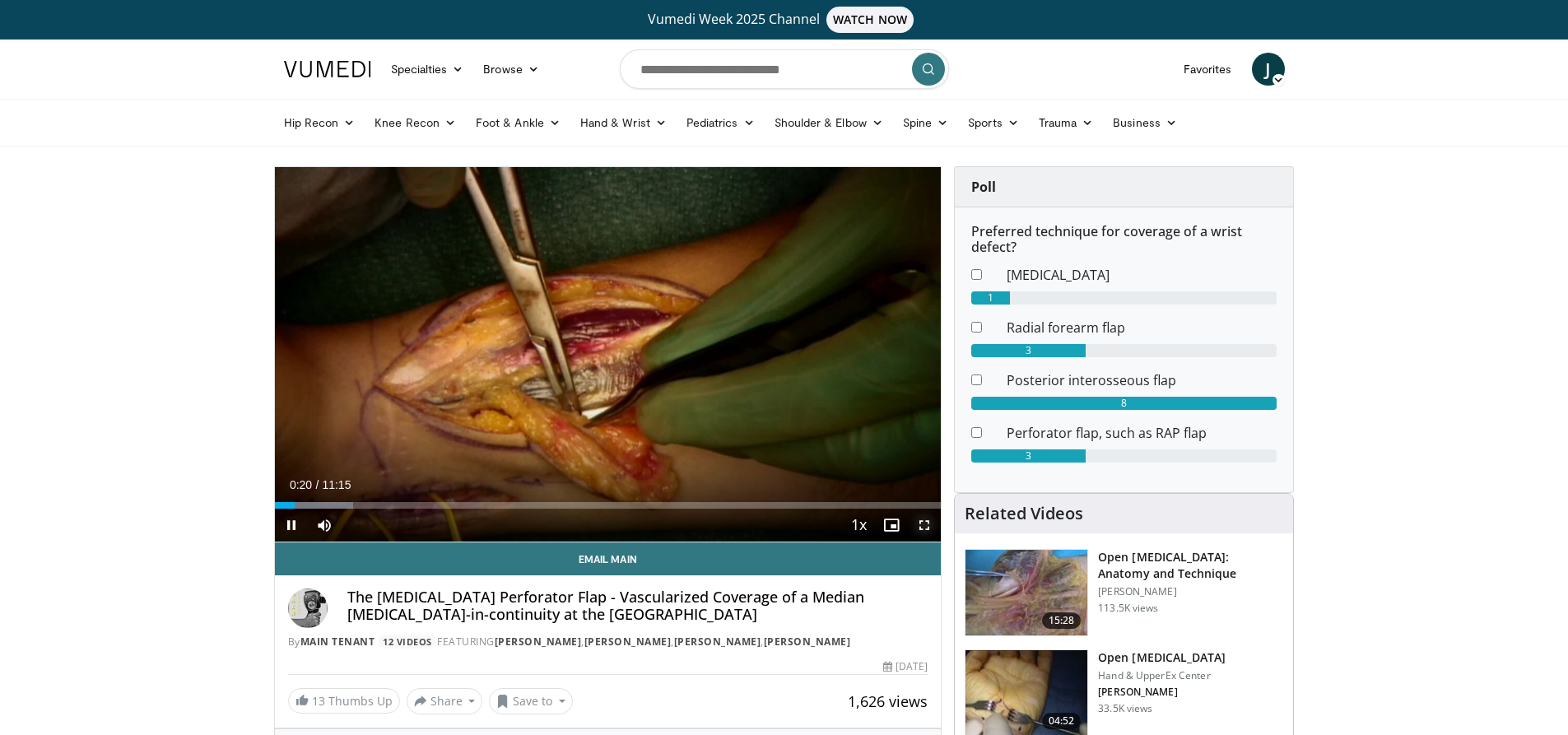
click at [922, 523] on span "Video Player" at bounding box center [924, 525] width 33 height 33
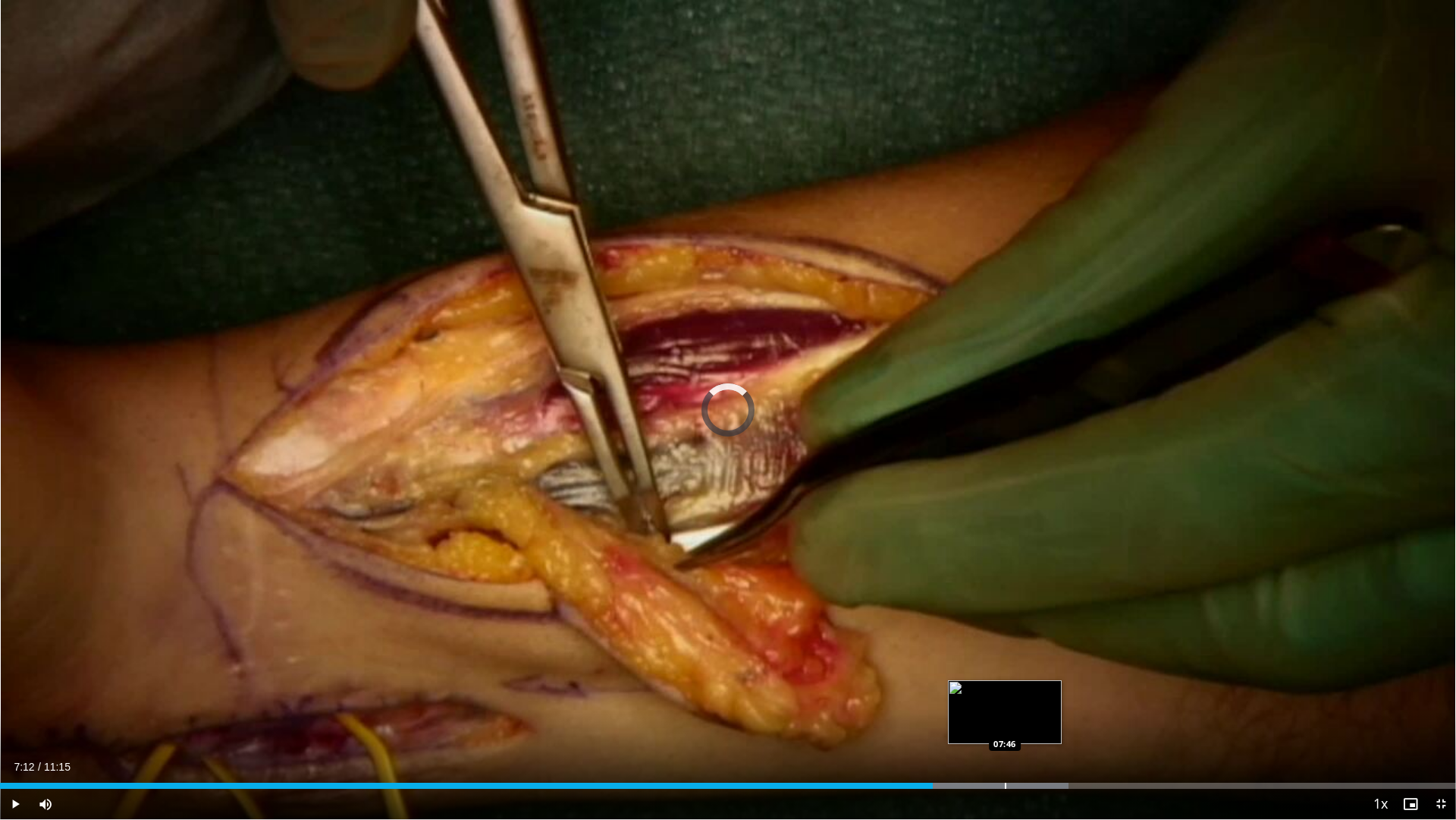
click at [1005, 677] on div "Loaded : 73.40% 07:12 07:46" at bounding box center [728, 781] width 1456 height 14
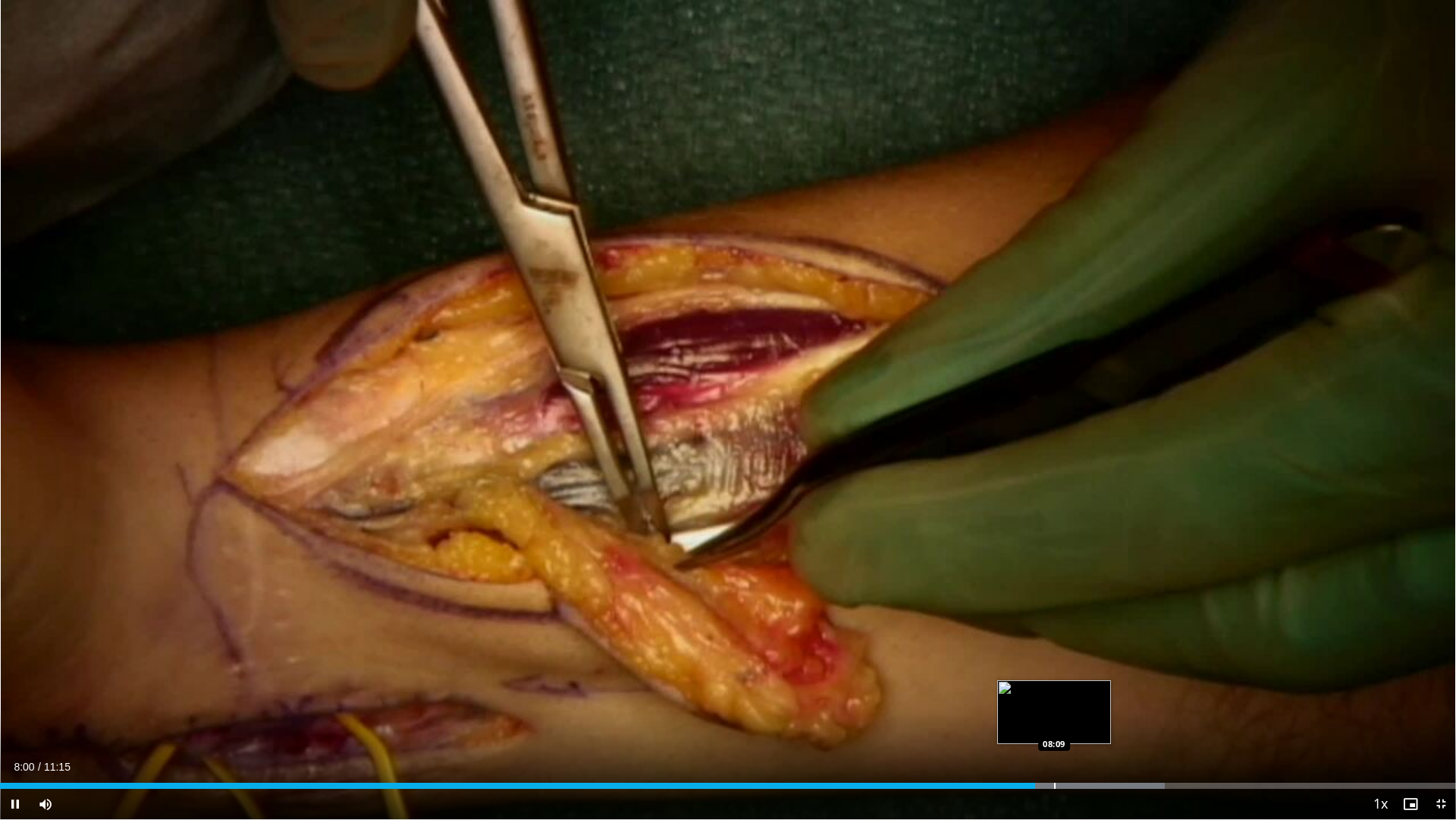
click at [1054, 677] on div "Progress Bar" at bounding box center [1055, 785] width 2 height 6
click at [1077, 677] on div "Progress Bar" at bounding box center [1078, 785] width 2 height 6
click at [1100, 677] on div "Loaded : 82.21% 08:20 08:30" at bounding box center [728, 781] width 1456 height 14
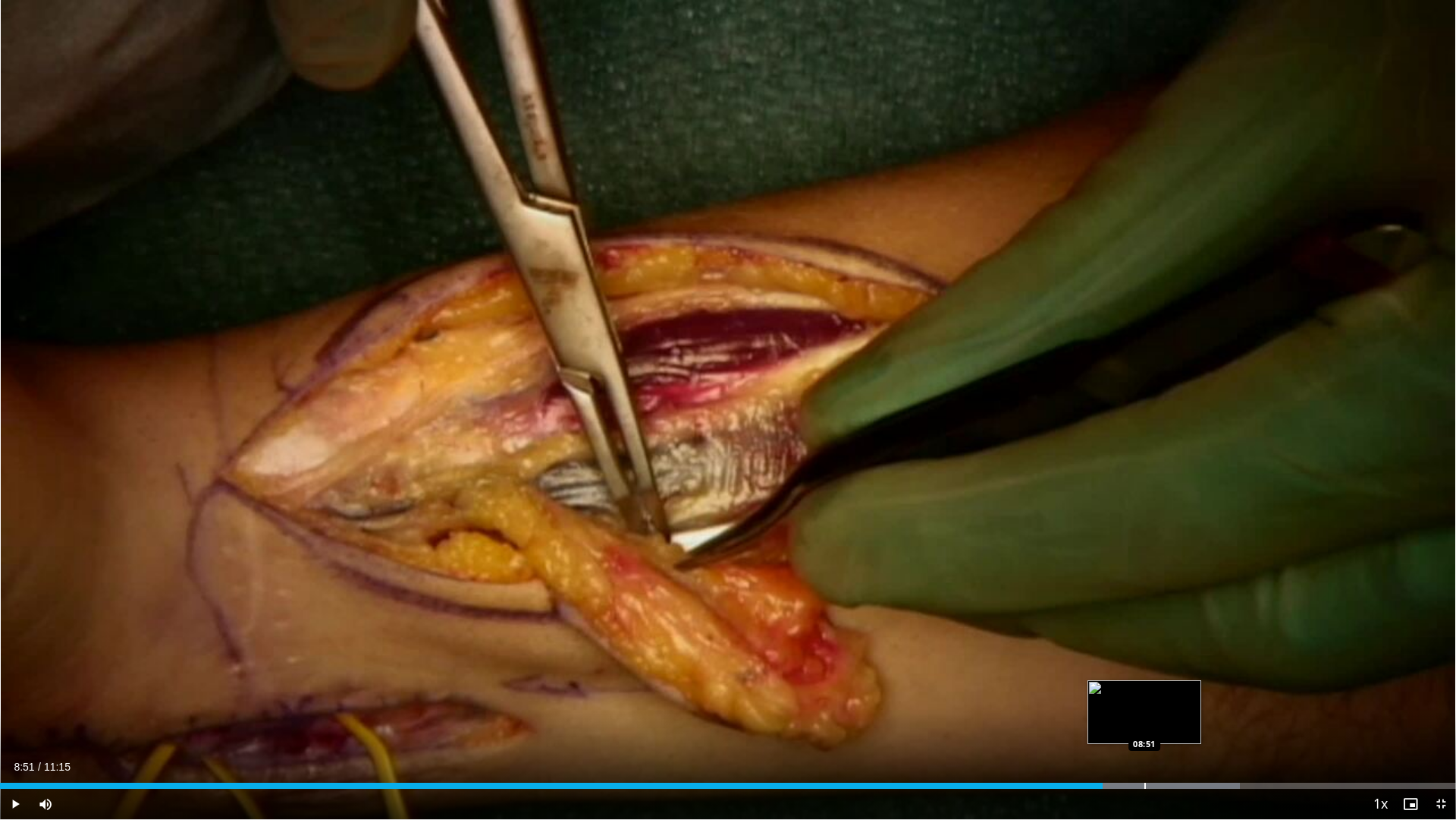
click at [1145, 677] on div "Progress Bar" at bounding box center [1146, 785] width 2 height 6
click at [1176, 677] on div "Progress Bar" at bounding box center [1176, 785] width 2 height 6
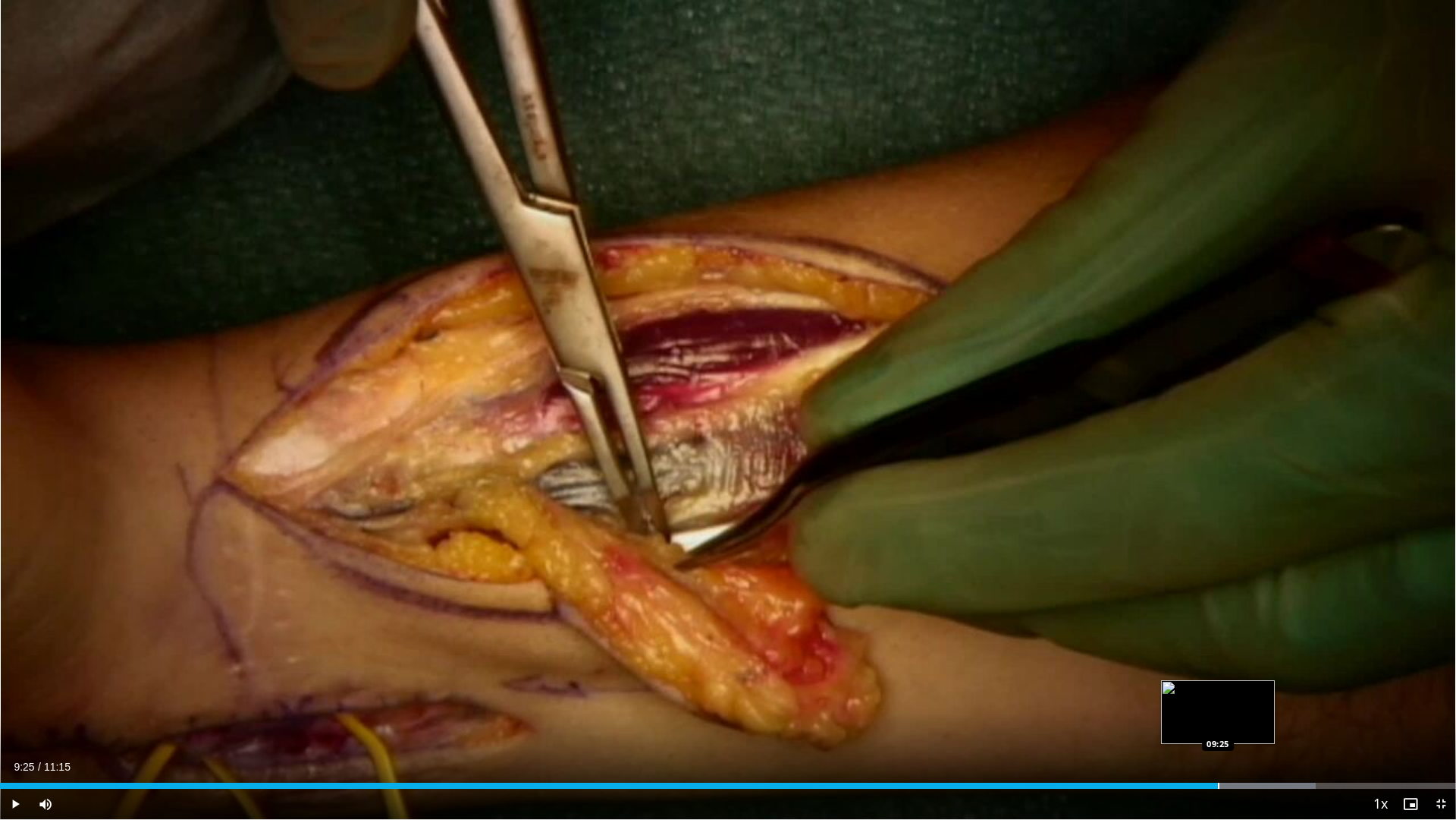
click at [1218, 677] on div "Progress Bar" at bounding box center [1219, 785] width 2 height 6
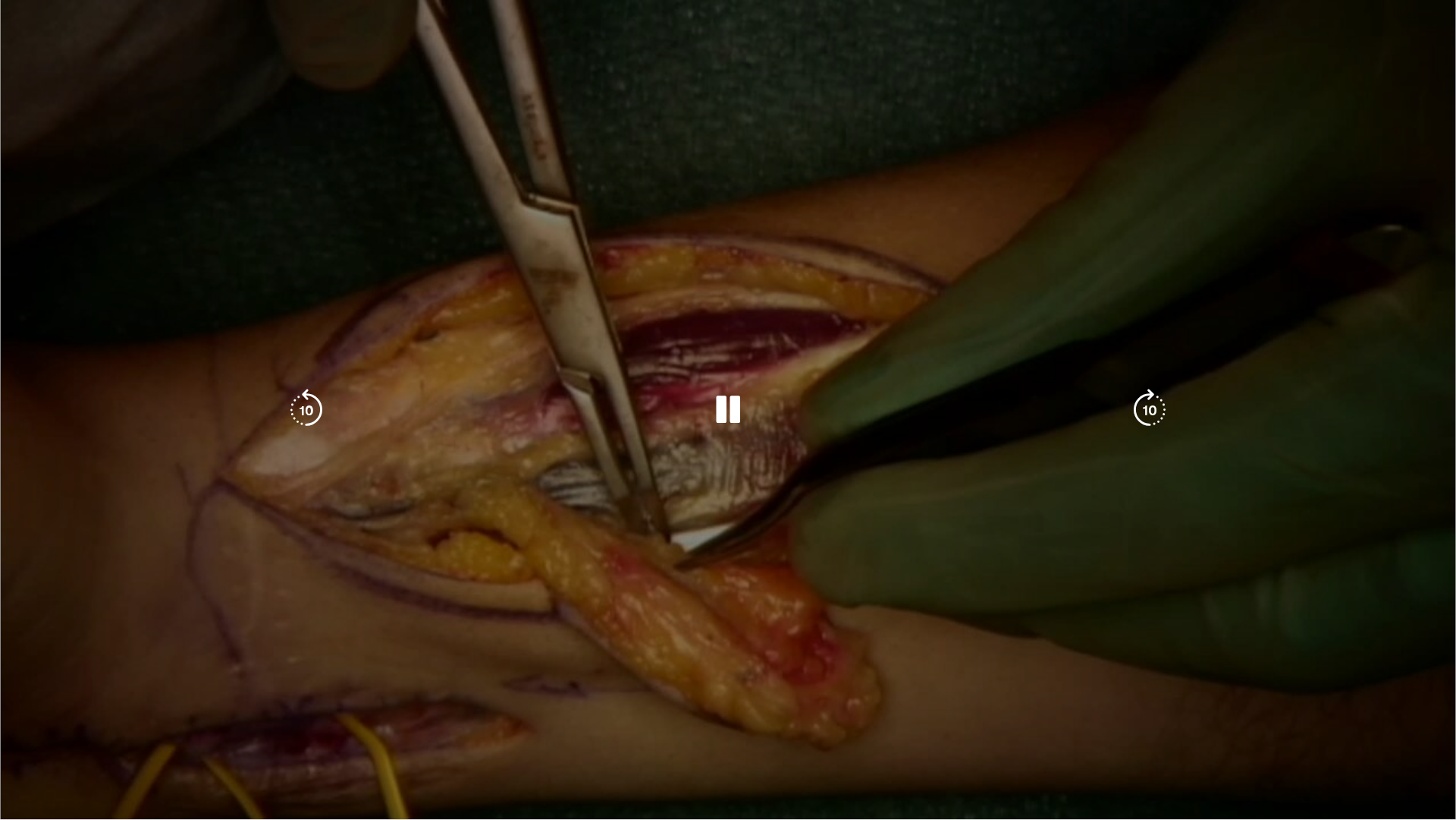
click at [1260, 677] on div "10 seconds Tap to unmute" at bounding box center [728, 409] width 1456 height 819
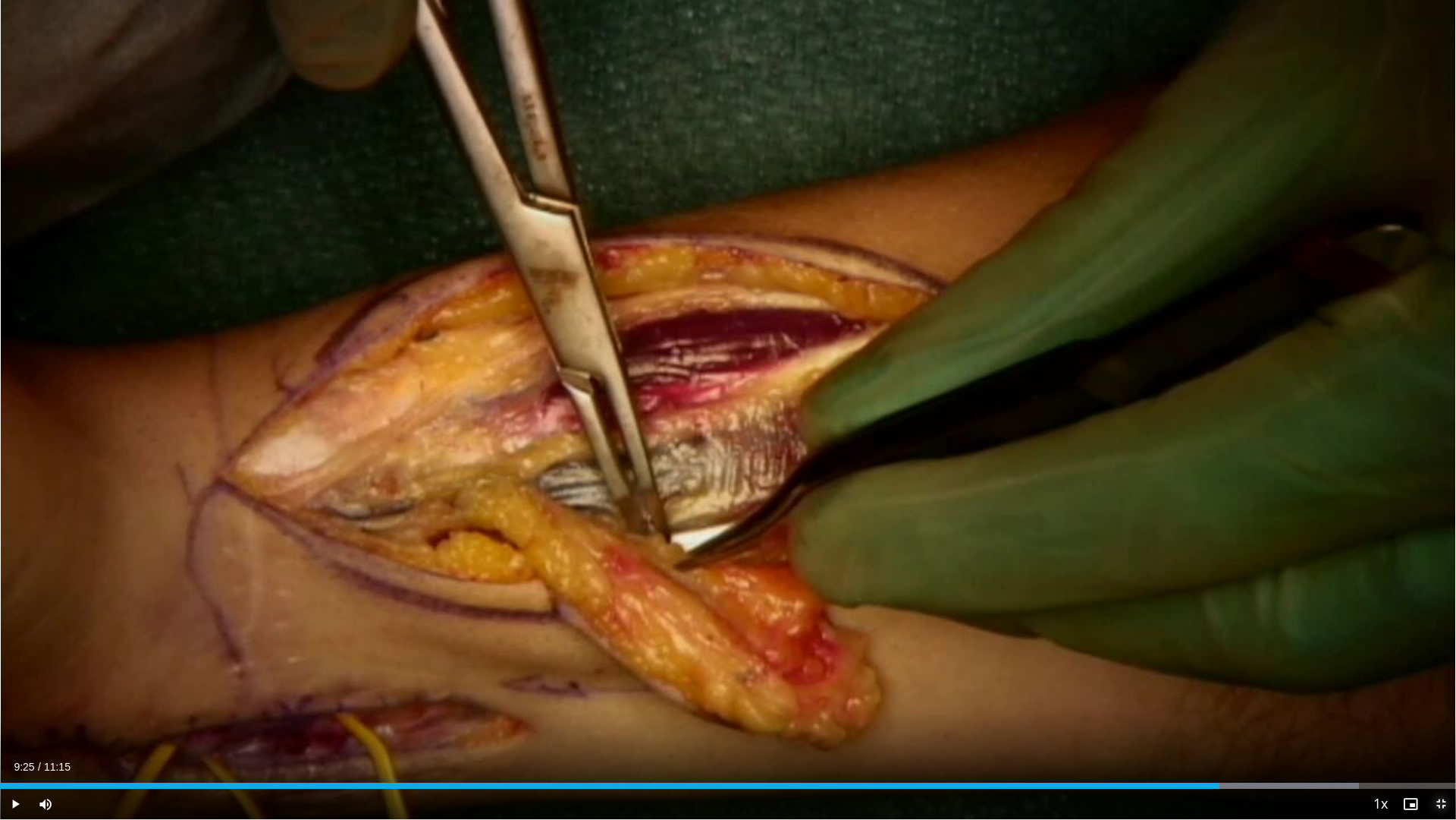
click at [1439, 677] on span "Video Player" at bounding box center [1441, 804] width 30 height 30
